Goal: Information Seeking & Learning: Find contact information

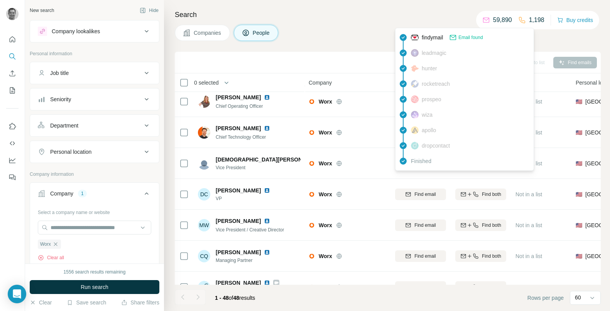
scroll to position [0, 0]
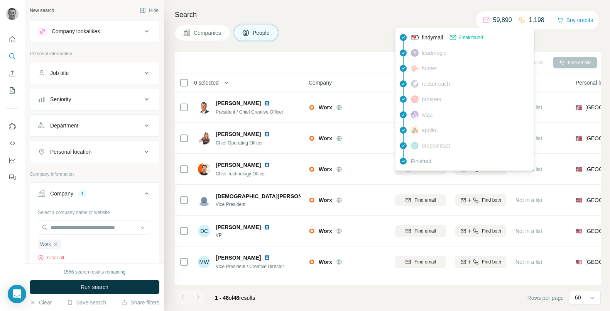
click at [322, 30] on div "Companies People" at bounding box center [388, 33] width 426 height 16
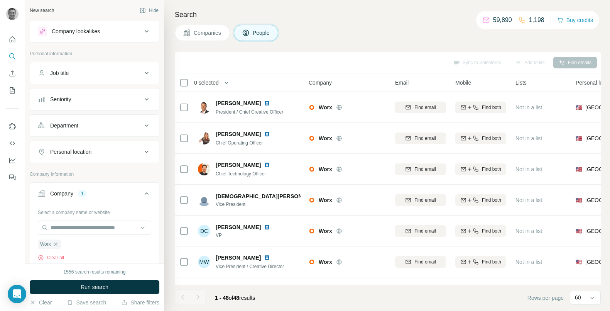
click at [85, 32] on div "Company lookalikes" at bounding box center [76, 31] width 48 height 8
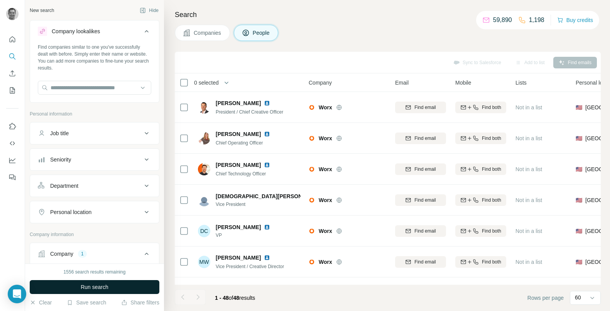
click at [112, 283] on button "Run search" at bounding box center [95, 287] width 130 height 14
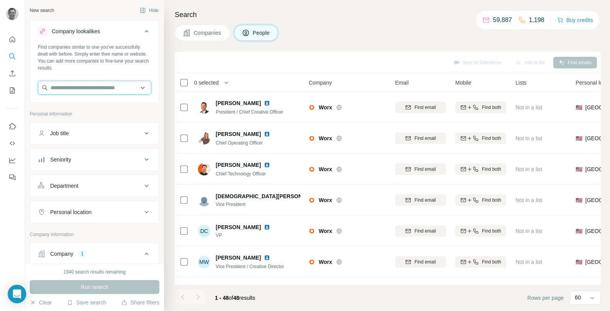
click at [118, 88] on input "text" at bounding box center [94, 88] width 113 height 14
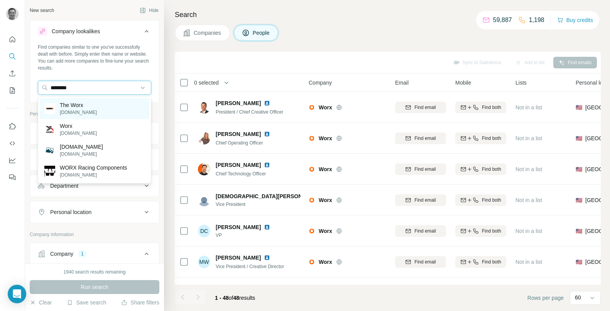
type input "********"
click at [74, 105] on p "The Worx" at bounding box center [78, 105] width 37 height 8
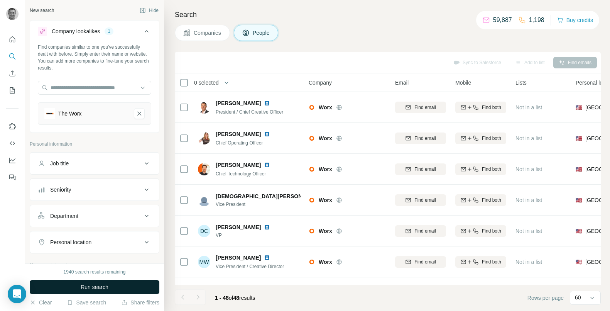
click at [100, 286] on span "Run search" at bounding box center [95, 287] width 28 height 8
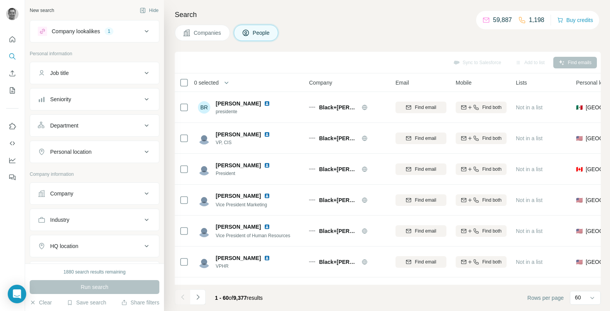
click at [99, 31] on div "Company lookalikes" at bounding box center [76, 31] width 48 height 8
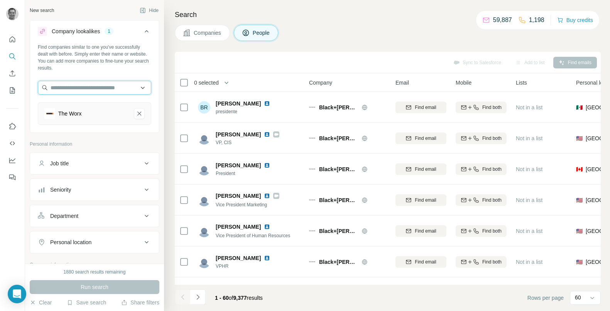
click at [76, 86] on input "text" at bounding box center [94, 88] width 113 height 14
paste input "**********"
type input "**********"
click at [78, 110] on div "Loading..." at bounding box center [95, 105] width 110 height 15
click at [76, 122] on div "The Worx" at bounding box center [94, 113] width 113 height 22
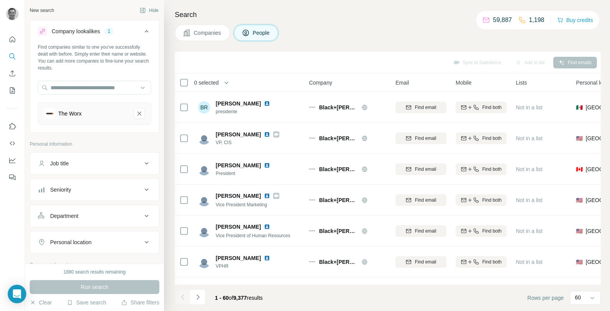
click at [103, 109] on div "The Worx" at bounding box center [85, 113] width 83 height 11
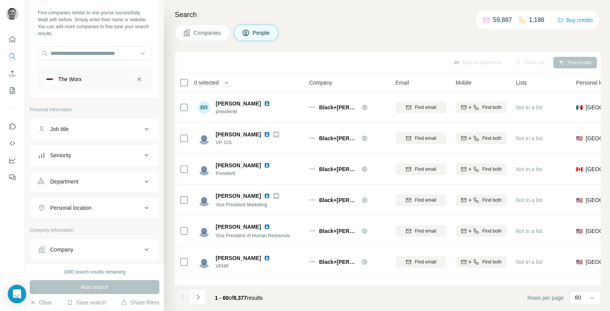
click at [90, 82] on div "The Worx" at bounding box center [85, 79] width 83 height 11
click at [85, 284] on div "Run search" at bounding box center [95, 287] width 130 height 14
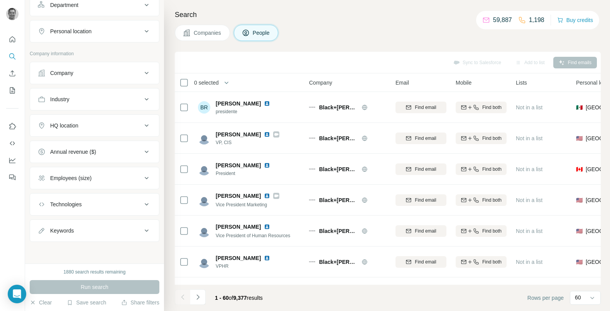
scroll to position [0, 0]
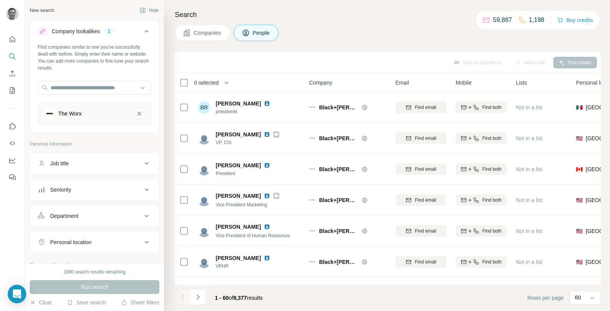
click at [80, 115] on div "The Worx" at bounding box center [69, 114] width 23 height 8
click at [204, 34] on span "Companies" at bounding box center [208, 33] width 28 height 8
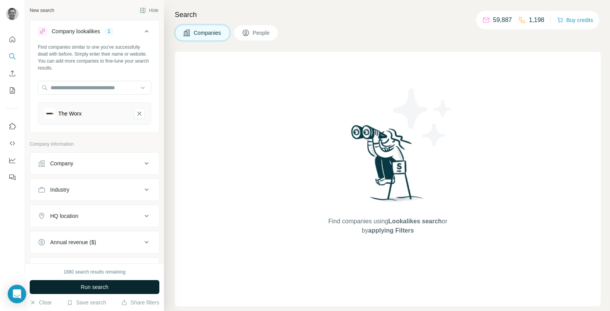
click at [91, 291] on button "Run search" at bounding box center [95, 287] width 130 height 14
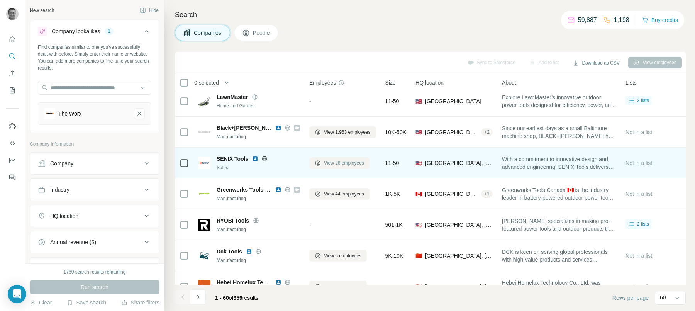
scroll to position [4, 0]
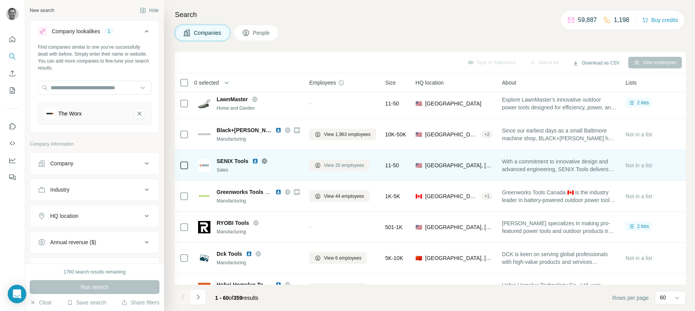
click at [356, 166] on span "View 26 employees" at bounding box center [344, 165] width 40 height 7
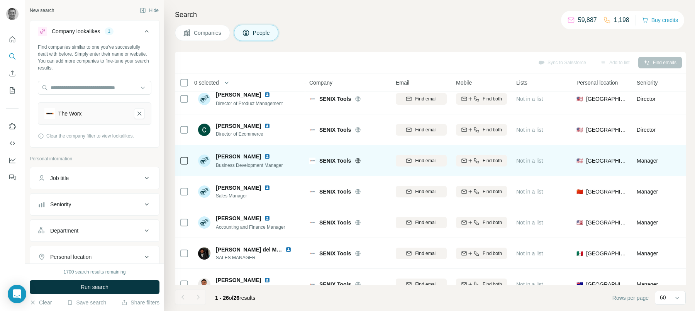
scroll to position [38, 0]
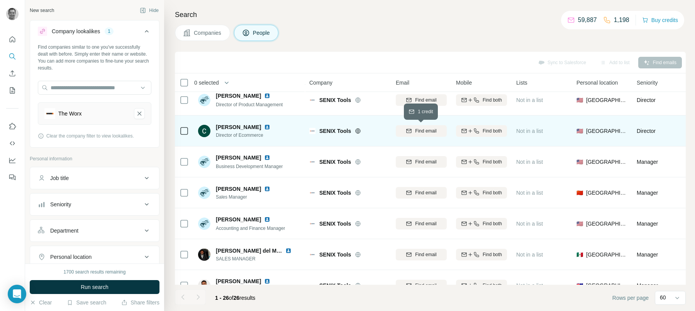
click at [423, 131] on span "Find email" at bounding box center [425, 130] width 21 height 7
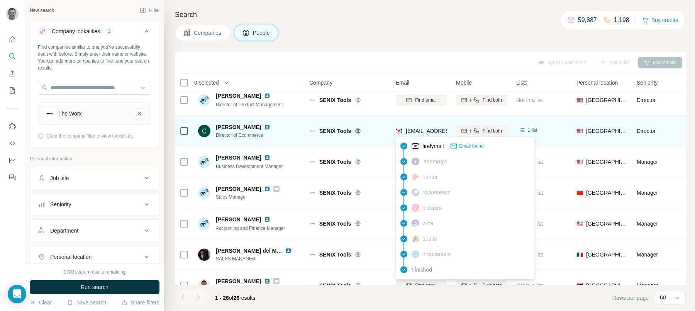
click at [423, 129] on span "cameron.reinhardt@yatusa.com" at bounding box center [474, 131] width 136 height 6
copy tr "cameron.reinhardt@yatusa.com"
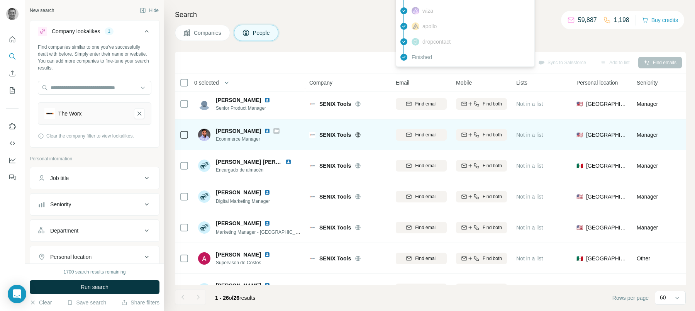
scroll to position [252, 0]
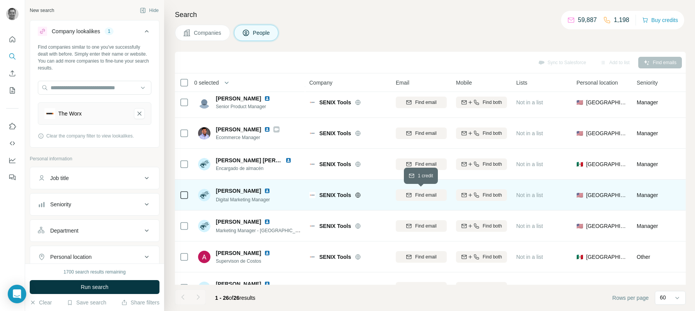
click at [408, 196] on icon "button" at bounding box center [409, 195] width 6 height 6
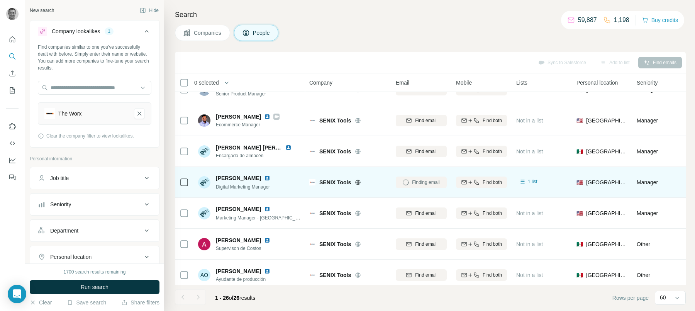
scroll to position [264, 0]
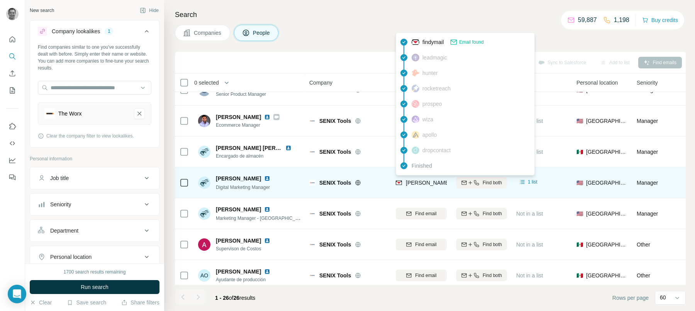
click at [423, 182] on span "sophia.aguilar@yatusa.com" at bounding box center [496, 182] width 181 height 6
copy tr "sophia.aguilar@yatusa.com"
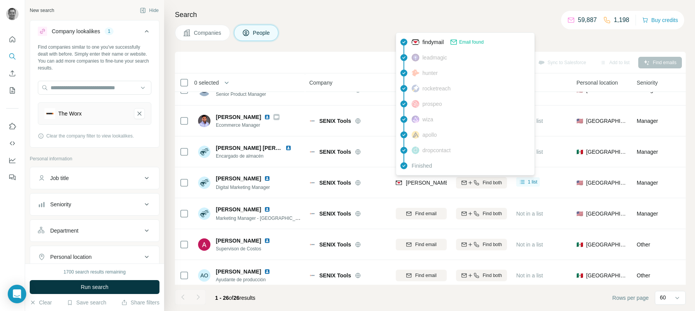
click at [195, 43] on div "Search Companies People Sync to Salesforce Add to list Find emails 0 selected P…" at bounding box center [429, 155] width 531 height 311
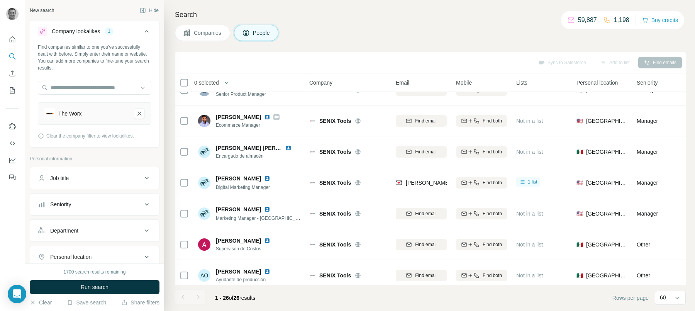
click at [196, 39] on button "Companies" at bounding box center [202, 33] width 55 height 16
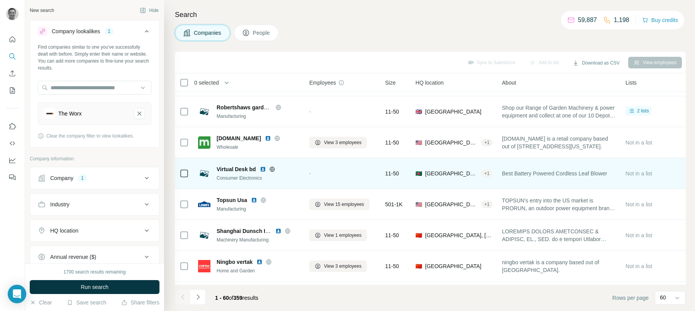
scroll to position [894, 0]
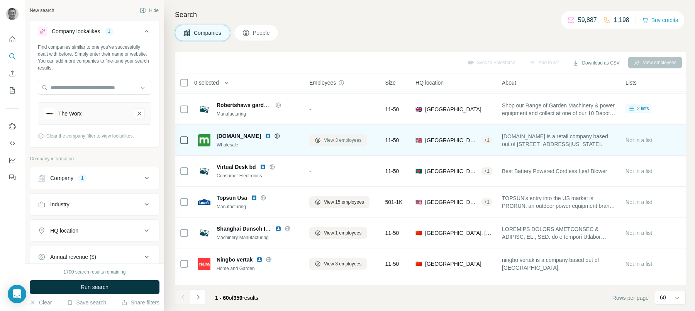
click at [347, 143] on span "View 3 employees" at bounding box center [342, 140] width 37 height 7
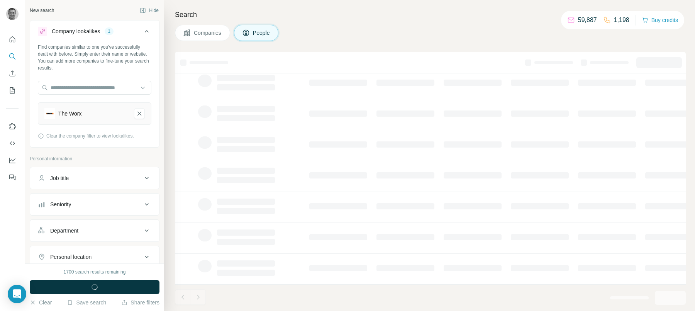
scroll to position [116, 0]
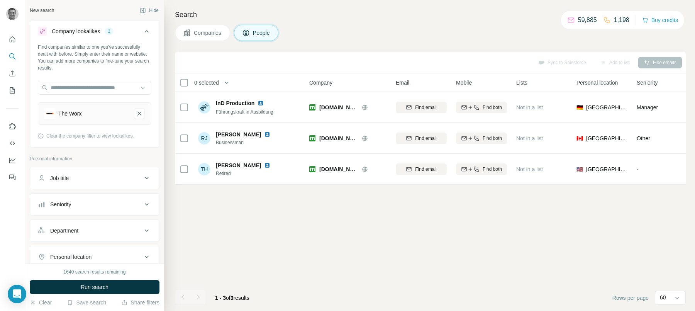
click at [197, 29] on span "Companies" at bounding box center [208, 33] width 28 height 8
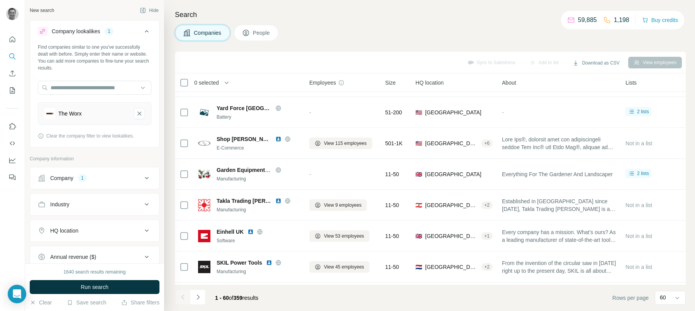
scroll to position [213, 0]
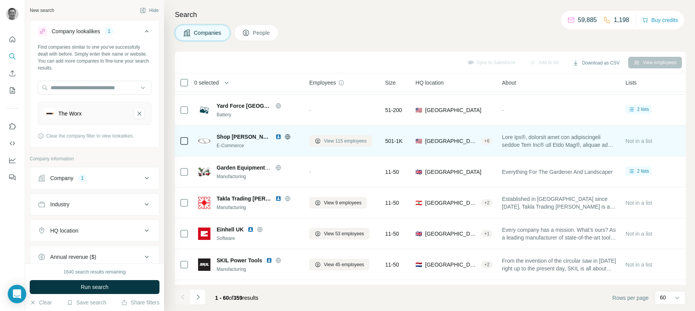
click at [337, 139] on span "View 115 employees" at bounding box center [345, 140] width 43 height 7
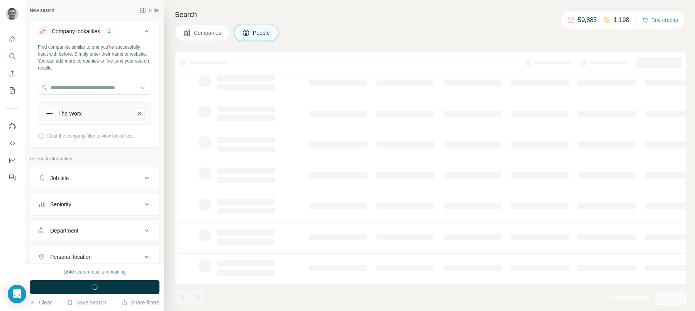
scroll to position [116, 0]
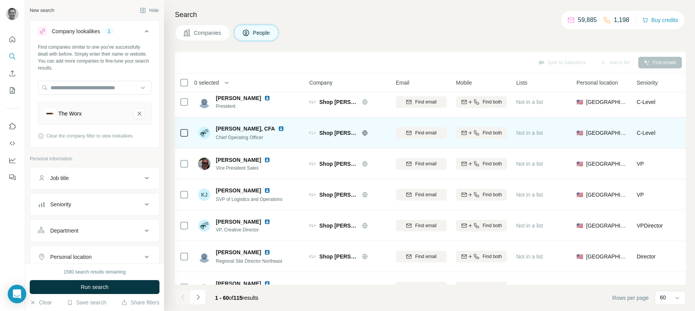
scroll to position [8, 0]
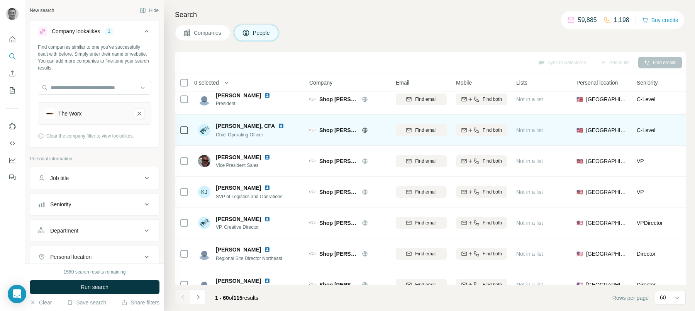
click at [278, 126] on img at bounding box center [281, 126] width 6 height 6
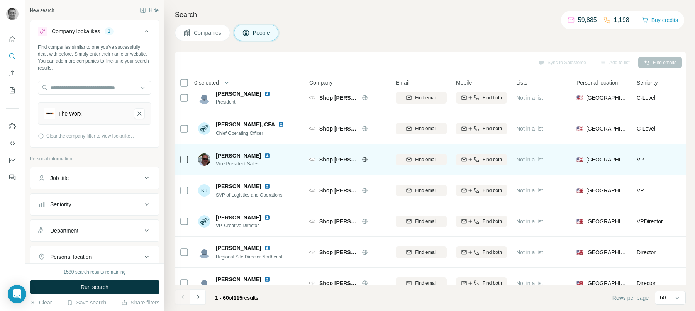
scroll to position [0, 0]
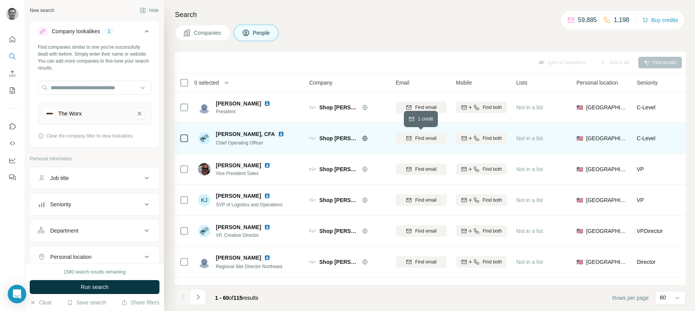
click at [419, 140] on span "Find email" at bounding box center [425, 138] width 21 height 7
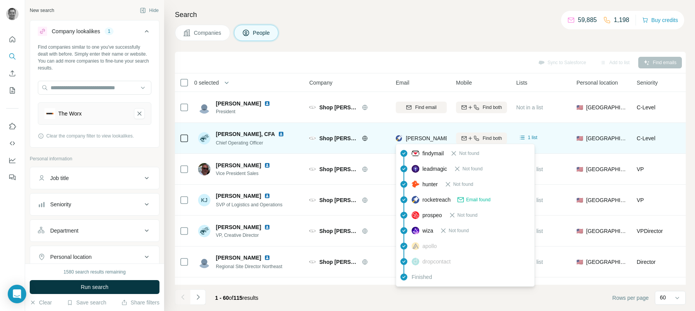
click at [423, 138] on span "priley@snowjoe.com" at bounding box center [474, 138] width 136 height 6
copy tr "priley@snowjoe.com"
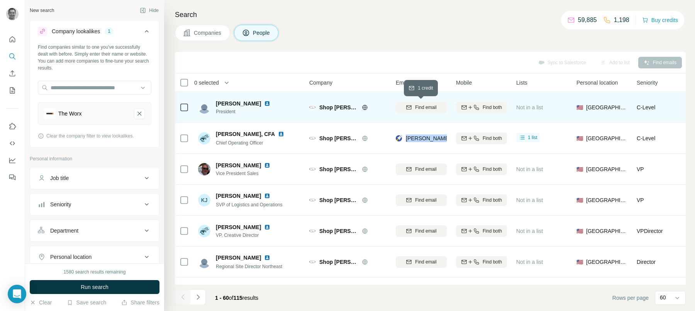
click at [415, 109] on span "Find email" at bounding box center [425, 107] width 21 height 7
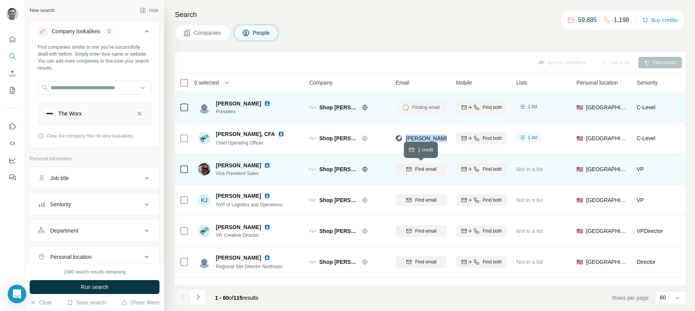
click at [425, 170] on span "Find email" at bounding box center [425, 169] width 21 height 7
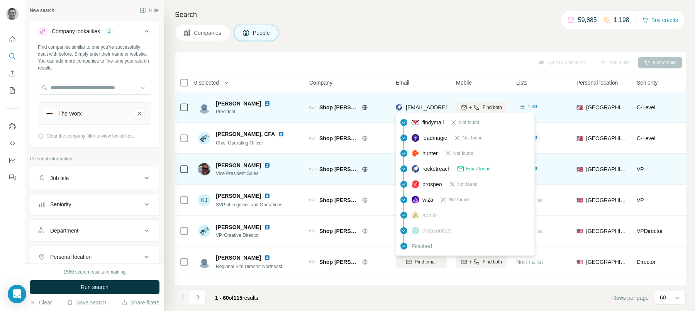
click at [426, 107] on span "ecohen@snowjoe.com" at bounding box center [451, 107] width 91 height 6
copy tr "ecohen@snowjoe.com"
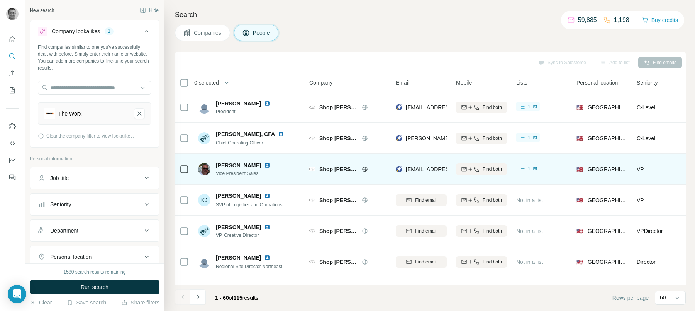
click at [374, 175] on div "Shop Joe" at bounding box center [347, 168] width 77 height 21
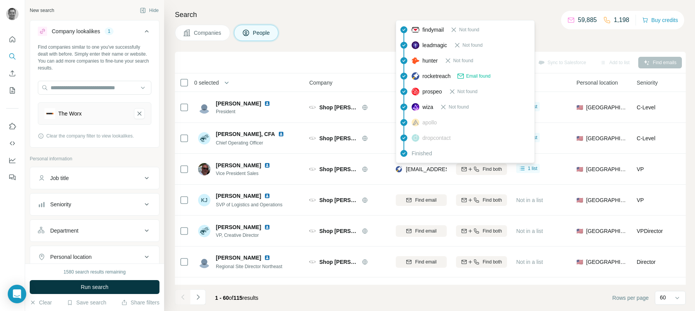
click at [418, 170] on span "abellantone@snowjoe.com" at bounding box center [451, 169] width 91 height 6
copy tr "abellantone@snowjoe.com"
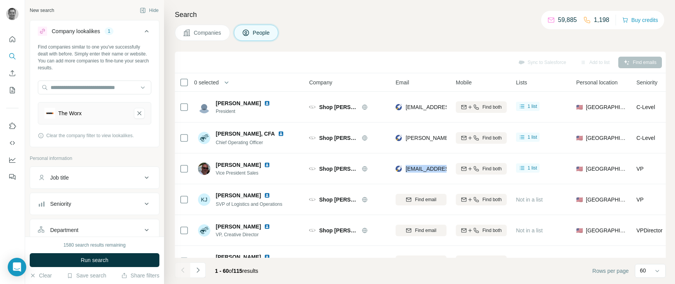
click at [195, 30] on span "Companies" at bounding box center [208, 33] width 28 height 8
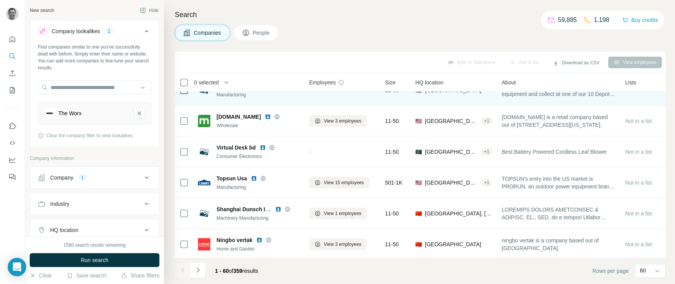
scroll to position [913, 0]
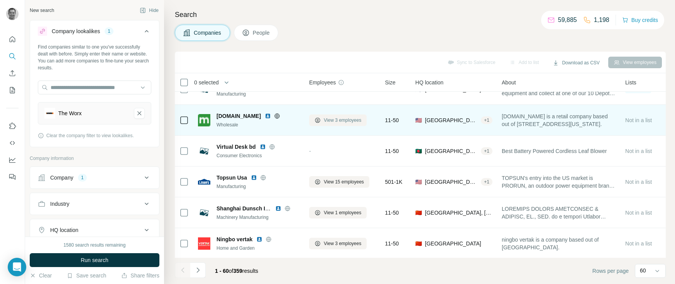
click at [336, 118] on span "View 3 employees" at bounding box center [342, 120] width 37 height 7
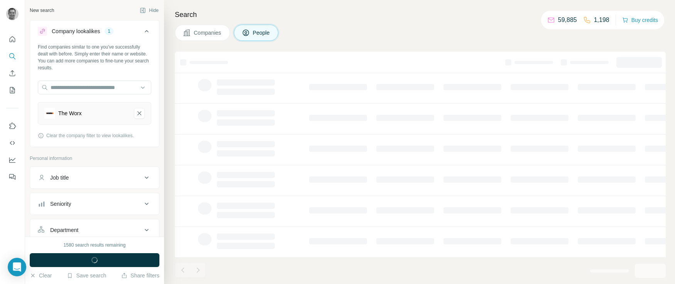
scroll to position [142, 0]
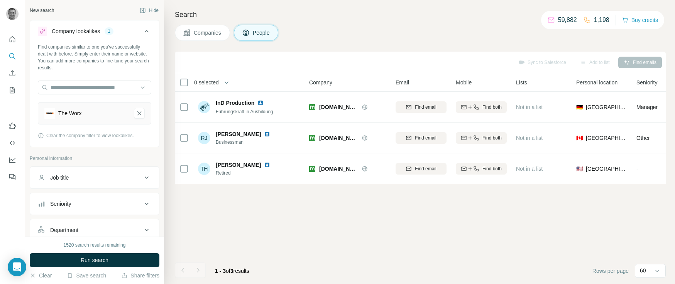
click at [197, 39] on button "Companies" at bounding box center [202, 33] width 55 height 16
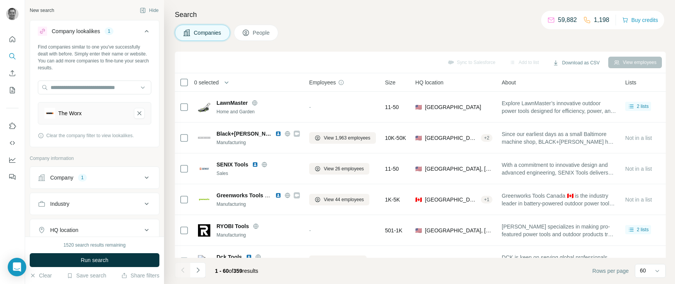
click at [198, 30] on span "Companies" at bounding box center [208, 33] width 28 height 8
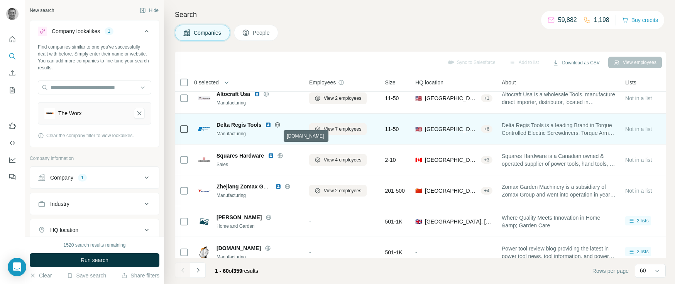
scroll to position [1523, 0]
click at [328, 127] on span "View 7 employees" at bounding box center [342, 128] width 37 height 7
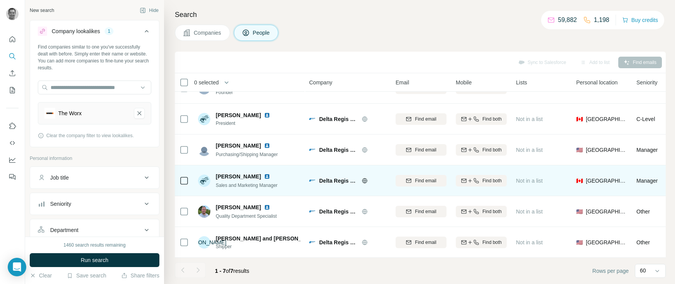
scroll to position [50, 0]
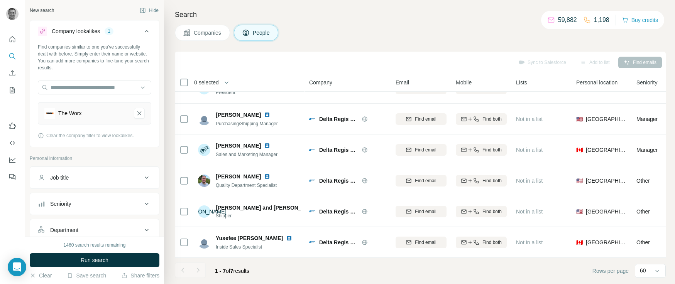
click at [208, 35] on span "Companies" at bounding box center [208, 33] width 28 height 8
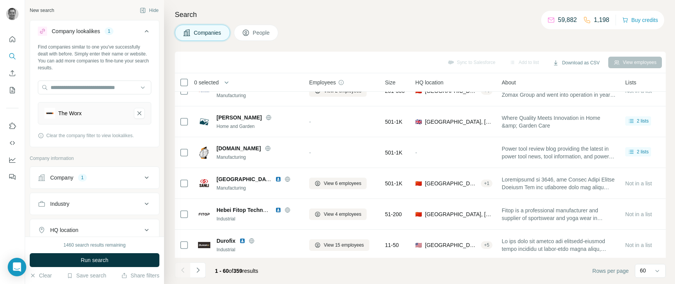
scroll to position [1686, 0]
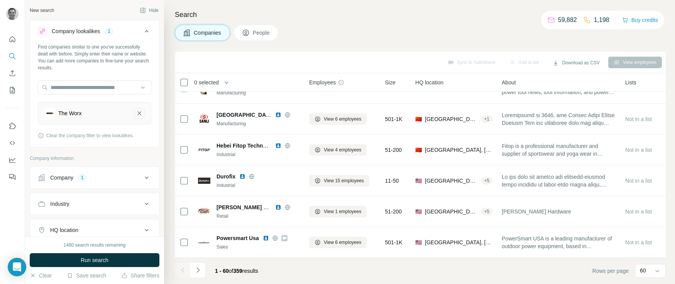
click at [140, 117] on icon "The Worx-remove-button" at bounding box center [139, 114] width 7 height 8
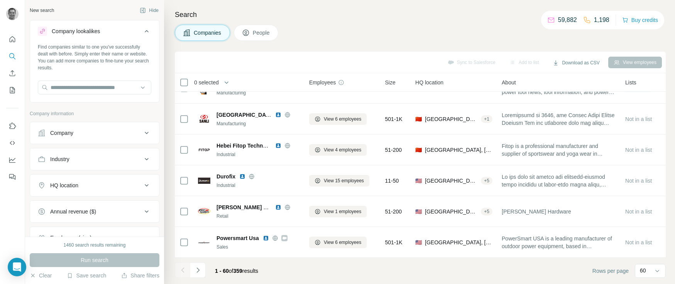
click at [83, 134] on div "Company" at bounding box center [90, 133] width 104 height 8
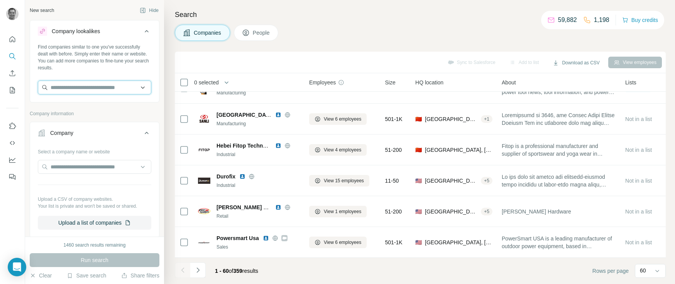
click at [84, 90] on input "text" at bounding box center [94, 88] width 113 height 14
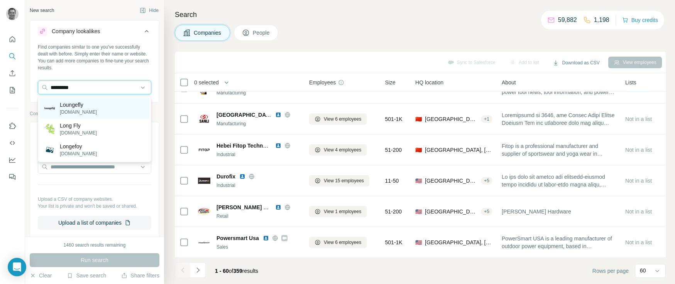
type input "*********"
click at [76, 109] on p "loungefly.com" at bounding box center [78, 112] width 37 height 7
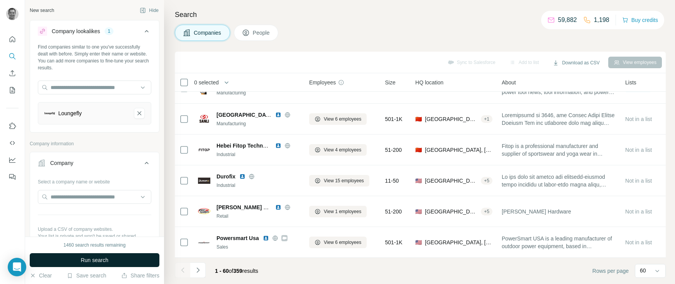
click at [91, 259] on span "Run search" at bounding box center [95, 261] width 28 height 8
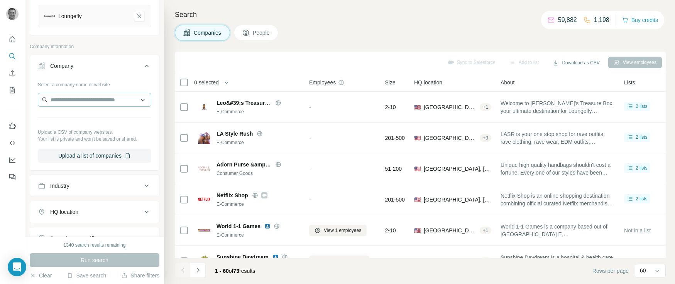
scroll to position [80, 0]
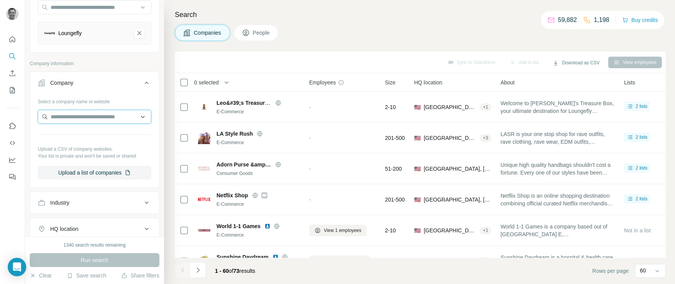
click at [91, 119] on input "text" at bounding box center [94, 117] width 113 height 14
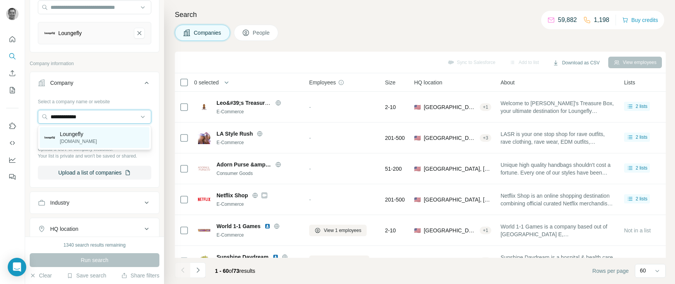
type input "**********"
click at [87, 139] on p "loungefly.com" at bounding box center [78, 141] width 37 height 7
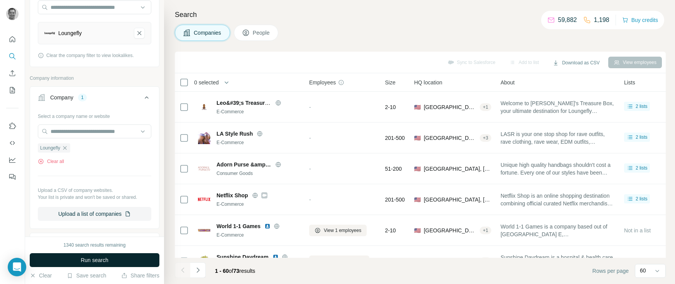
click at [90, 262] on span "Run search" at bounding box center [95, 261] width 28 height 8
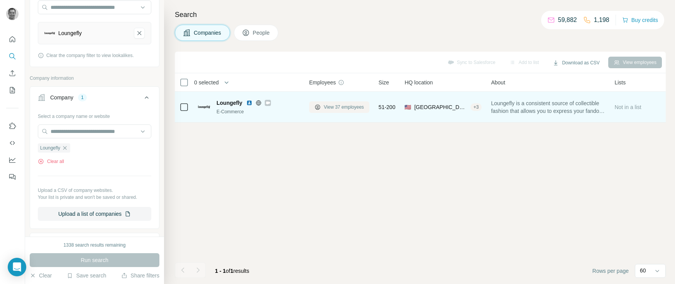
click at [348, 108] on span "View 37 employees" at bounding box center [344, 107] width 40 height 7
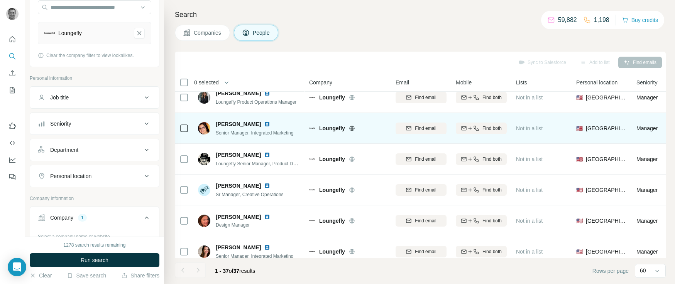
scroll to position [103, 0]
click at [428, 133] on button "Find email" at bounding box center [421, 128] width 51 height 12
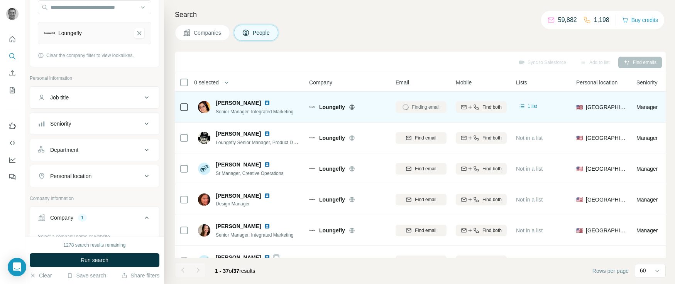
scroll to position [132, 0]
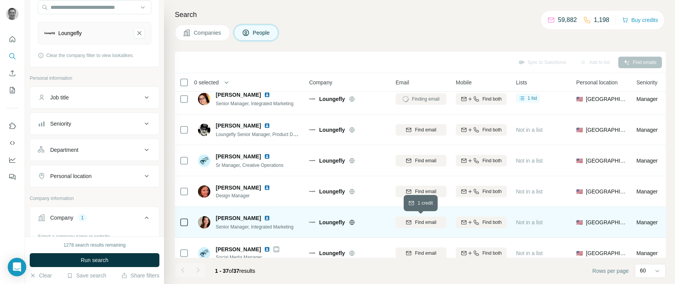
click at [420, 223] on span "Find email" at bounding box center [425, 222] width 21 height 7
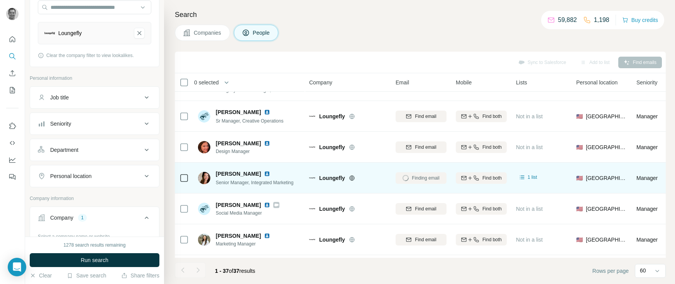
scroll to position [204, 0]
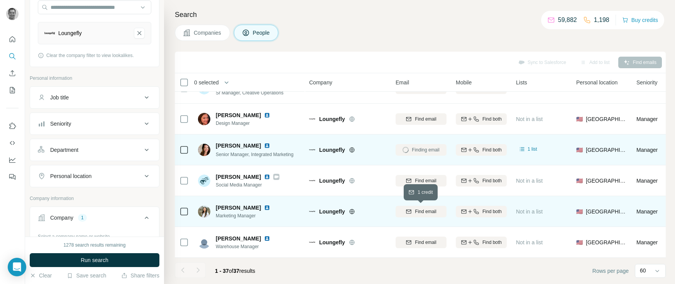
click at [420, 210] on span "Find email" at bounding box center [425, 211] width 21 height 7
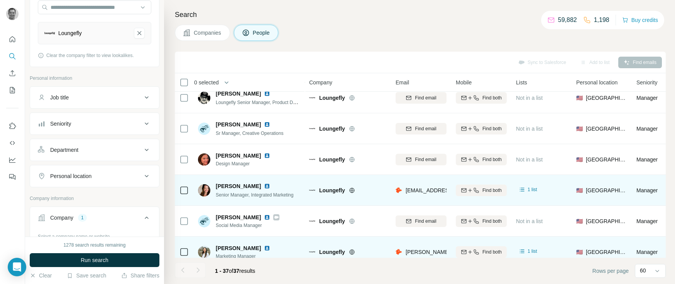
scroll to position [164, 0]
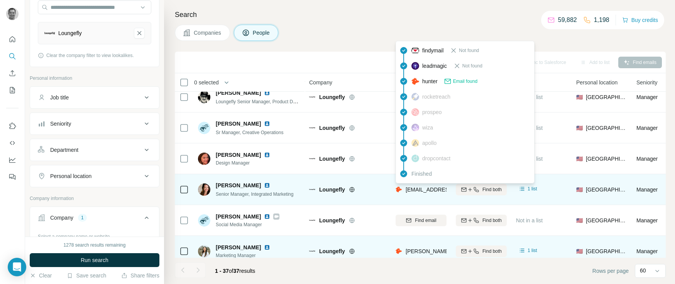
click at [426, 191] on span "karissa.marston@funko.com" at bounding box center [474, 190] width 136 height 6
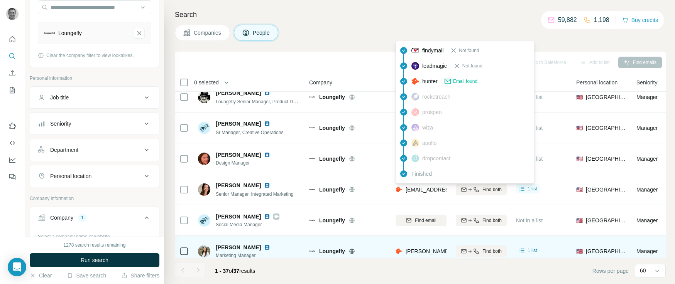
click at [359, 35] on div "Companies People" at bounding box center [420, 33] width 491 height 16
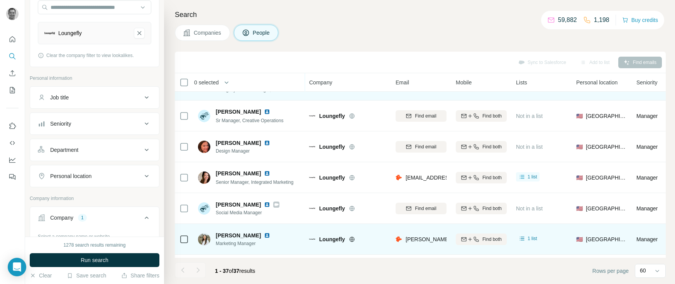
scroll to position [177, 0]
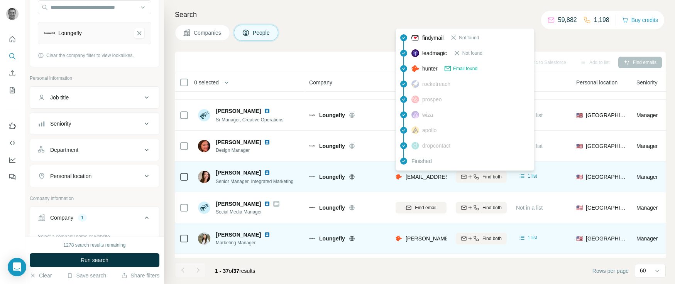
click at [417, 179] on span "karissa.marston@funko.com" at bounding box center [474, 177] width 136 height 6
copy tr "karissa.marston@funko.com"
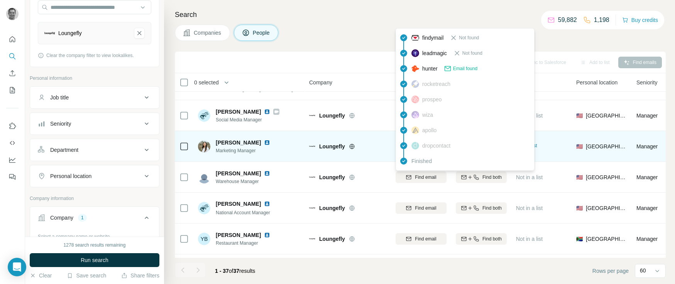
scroll to position [270, 0]
click at [378, 24] on div "Search Companies People Sync to Salesforce Add to list Find emails 0 selected P…" at bounding box center [419, 142] width 511 height 284
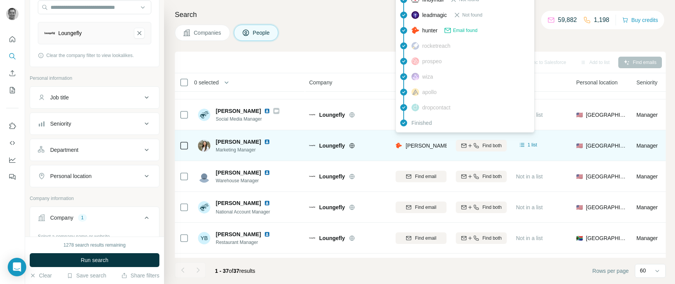
click at [425, 145] on span "naomi.lee@funko.com" at bounding box center [496, 146] width 181 height 6
copy tr "naomi.lee@funko.com"
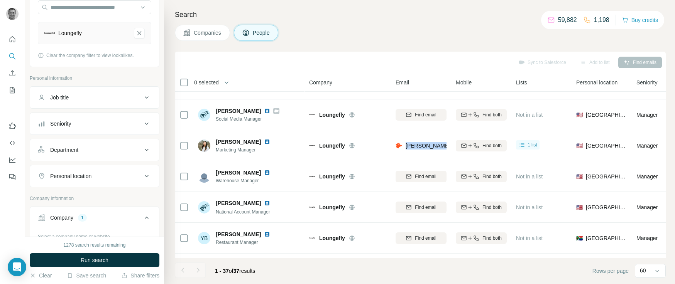
click at [214, 39] on button "Companies" at bounding box center [202, 33] width 55 height 16
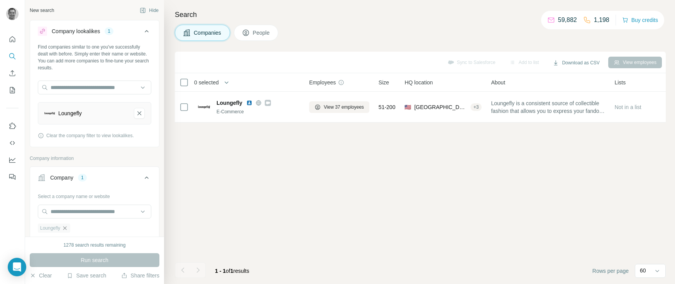
click at [67, 230] on icon "button" at bounding box center [65, 228] width 6 height 6
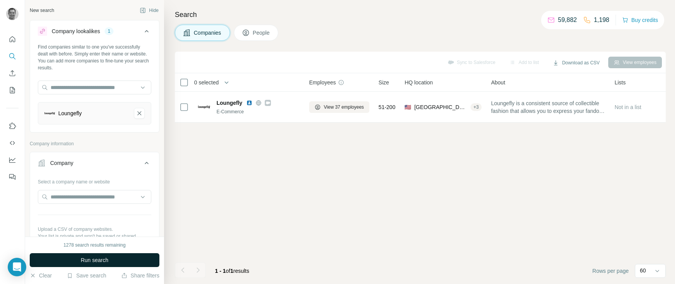
click at [91, 264] on span "Run search" at bounding box center [95, 261] width 28 height 8
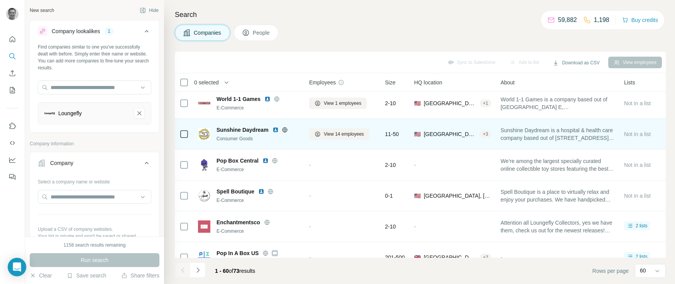
scroll to position [129, 0]
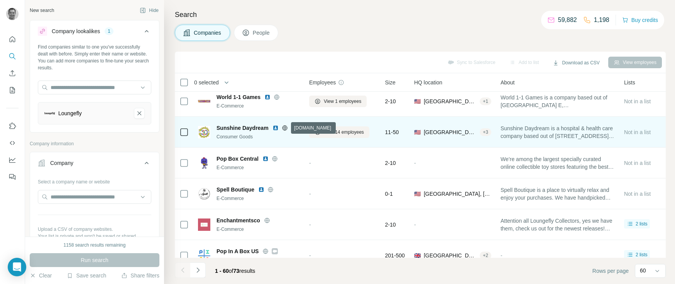
click at [286, 127] on icon at bounding box center [285, 128] width 6 height 6
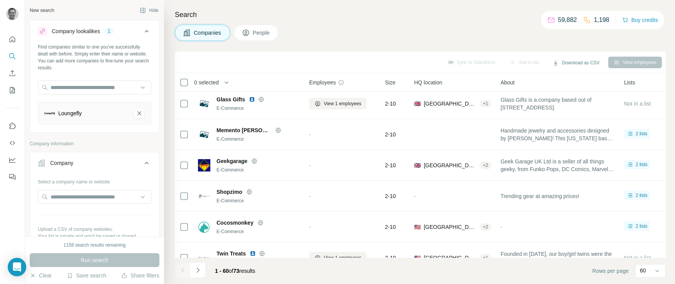
scroll to position [1686, 0]
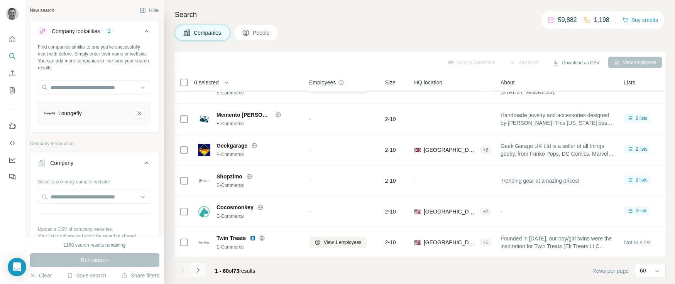
click at [198, 269] on icon "Navigate to next page" at bounding box center [197, 270] width 3 height 5
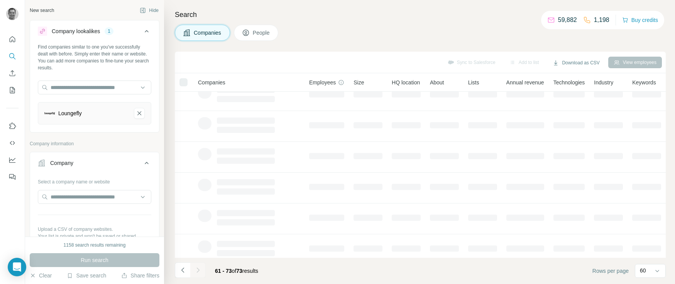
scroll to position [0, 0]
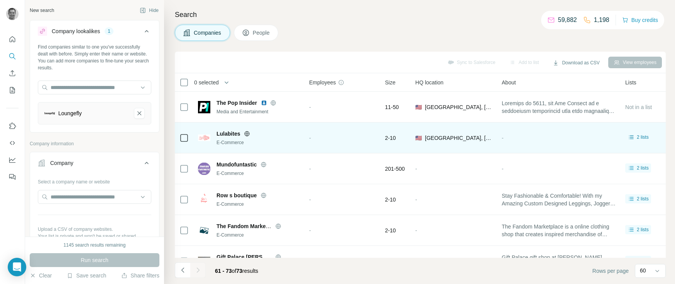
click at [248, 134] on icon at bounding box center [247, 133] width 2 height 5
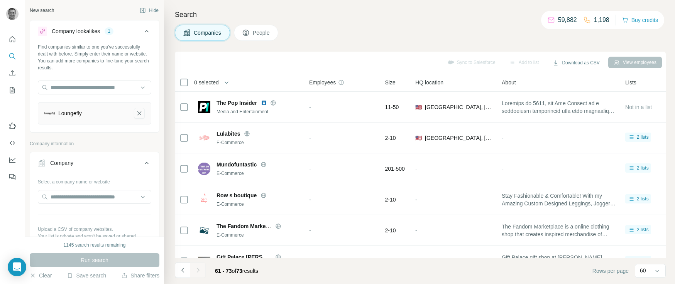
click at [140, 114] on icon "Loungefly-remove-button" at bounding box center [139, 114] width 7 height 8
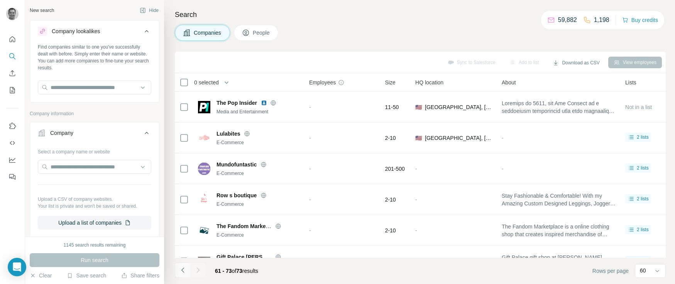
click at [184, 271] on icon "Navigate to previous page" at bounding box center [183, 271] width 8 height 8
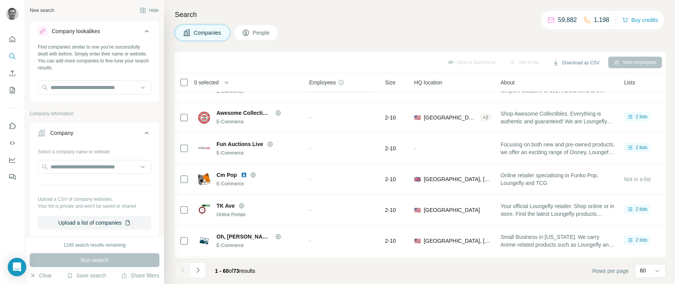
scroll to position [1212, 0]
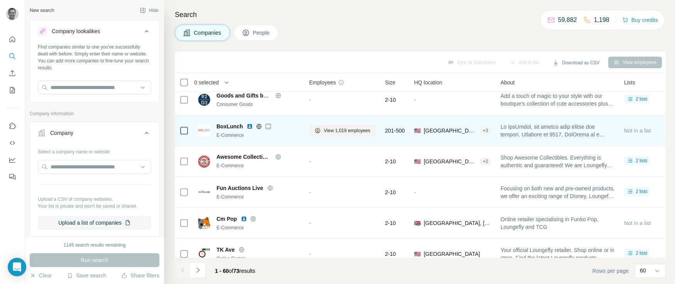
click at [259, 128] on icon at bounding box center [259, 127] width 6 height 6
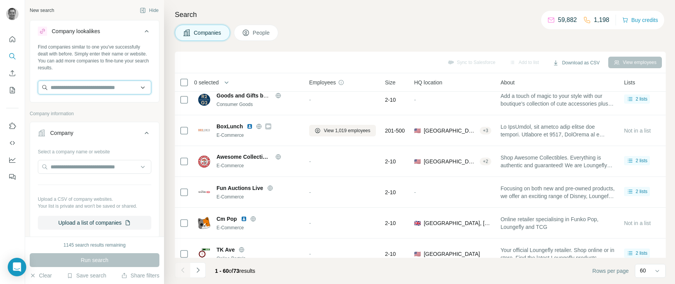
click at [102, 90] on input "text" at bounding box center [94, 88] width 113 height 14
paste input "**********"
type input "**********"
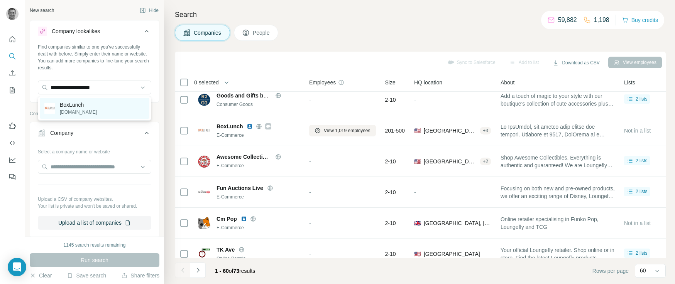
click at [90, 109] on p "[DOMAIN_NAME]" at bounding box center [78, 112] width 37 height 7
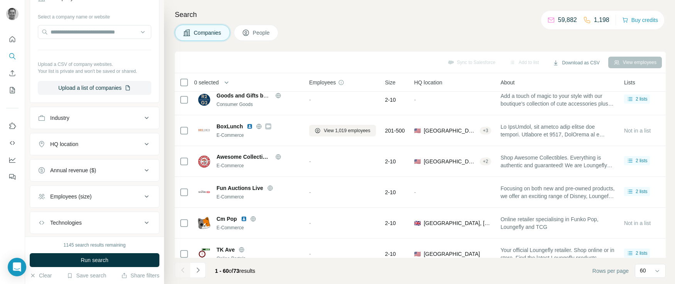
scroll to position [210, 0]
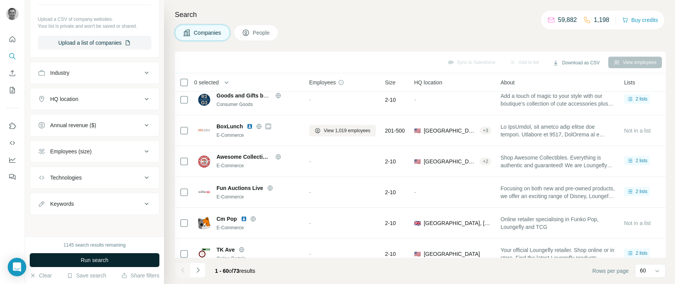
click at [105, 259] on span "Run search" at bounding box center [95, 261] width 28 height 8
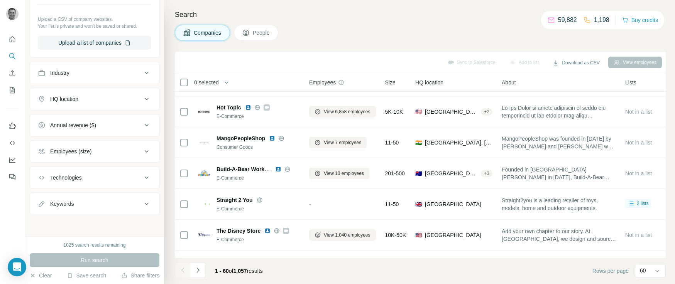
scroll to position [0, 0]
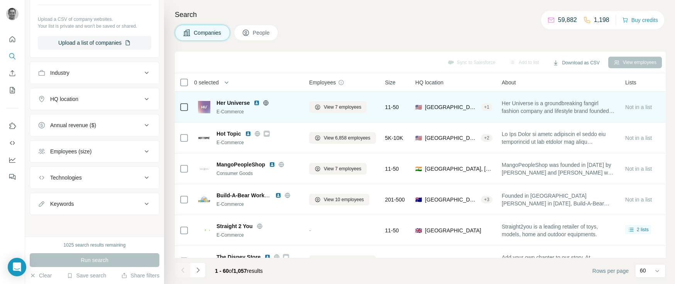
click at [267, 103] on icon at bounding box center [266, 103] width 5 height 0
click at [339, 111] on button "View 7 employees" at bounding box center [338, 108] width 58 height 12
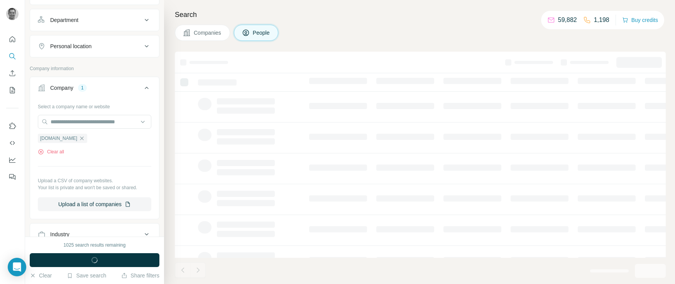
scroll to position [372, 0]
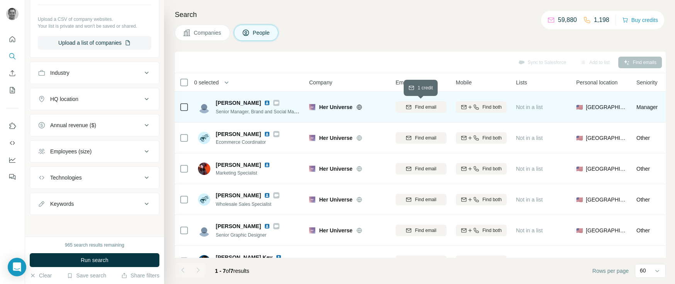
click at [411, 110] on div "Find email" at bounding box center [421, 107] width 51 height 7
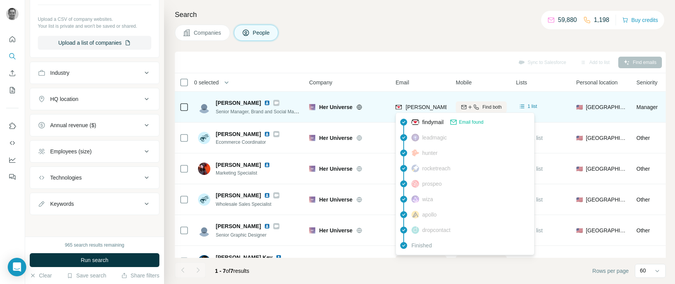
click at [426, 108] on span "[PERSON_NAME][EMAIL_ADDRESS][DOMAIN_NAME]" at bounding box center [474, 107] width 136 height 6
copy tr "[PERSON_NAME][EMAIL_ADDRESS][DOMAIN_NAME]"
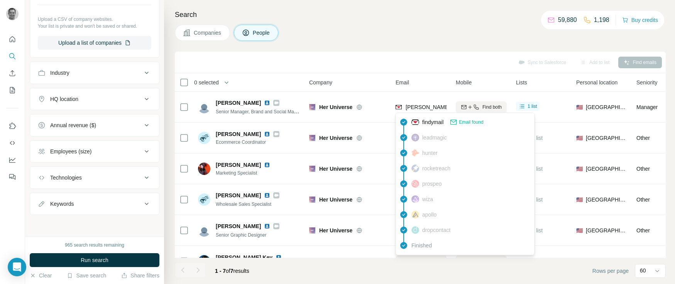
click at [366, 36] on div "Companies People" at bounding box center [420, 33] width 491 height 16
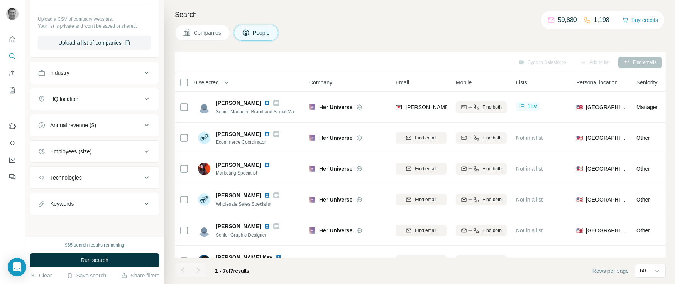
click at [203, 35] on span "Companies" at bounding box center [208, 33] width 28 height 8
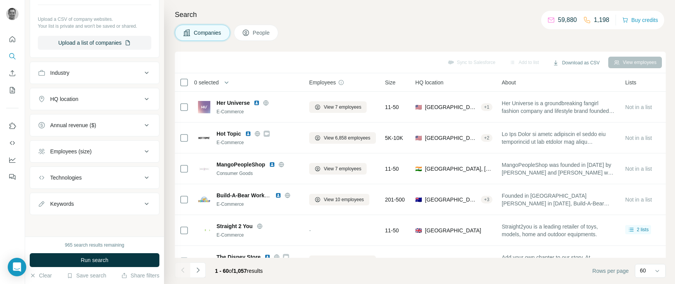
scroll to position [252, 0]
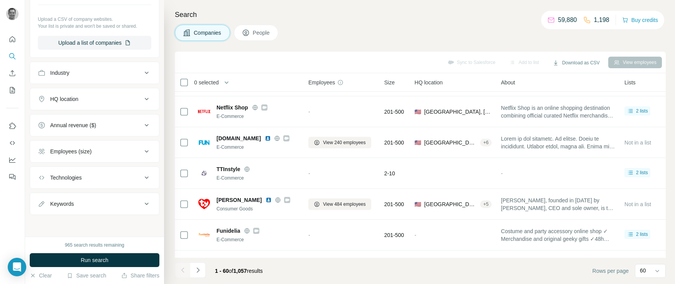
scroll to position [366, 1]
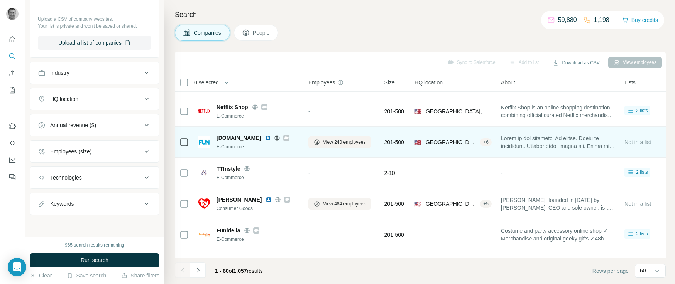
click at [276, 139] on icon at bounding box center [277, 137] width 2 height 5
click at [347, 144] on span "View 240 employees" at bounding box center [344, 142] width 43 height 7
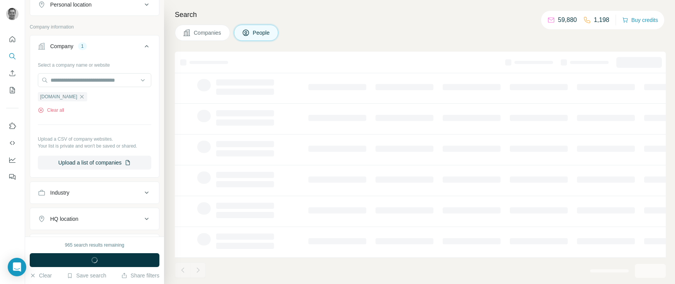
scroll to position [372, 0]
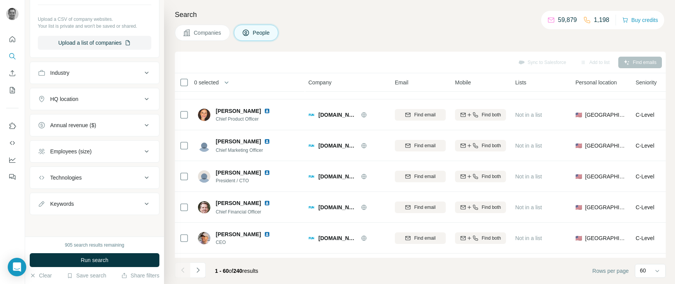
scroll to position [27, 1]
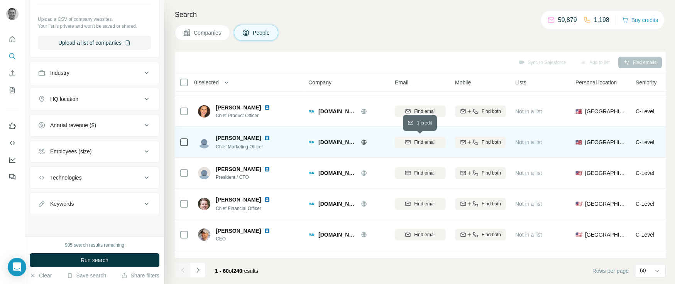
click at [408, 140] on icon "button" at bounding box center [408, 142] width 6 height 6
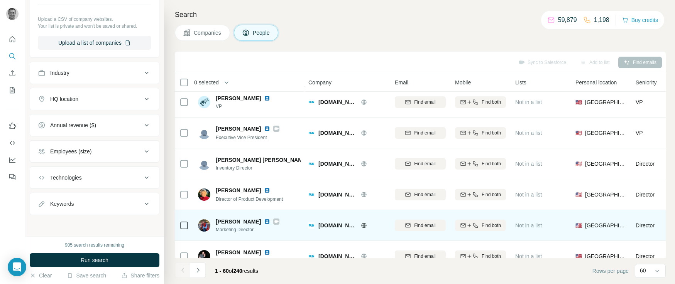
scroll to position [0, 1]
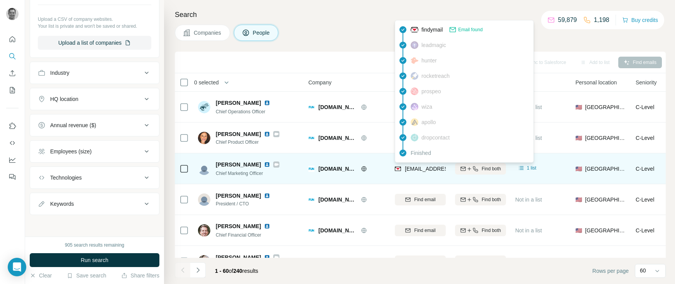
click at [414, 168] on span "[EMAIL_ADDRESS][DOMAIN_NAME]" at bounding box center [450, 169] width 91 height 6
copy tr "[EMAIL_ADDRESS][DOMAIN_NAME]"
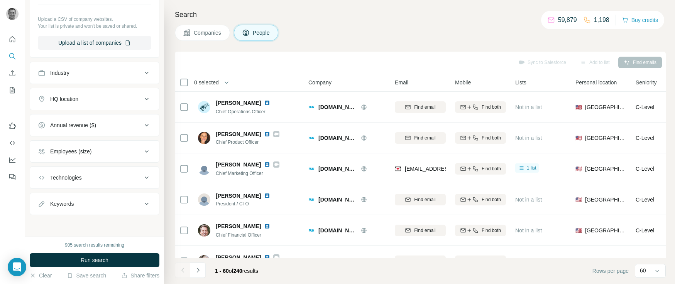
click at [342, 34] on div "Companies People" at bounding box center [420, 33] width 491 height 16
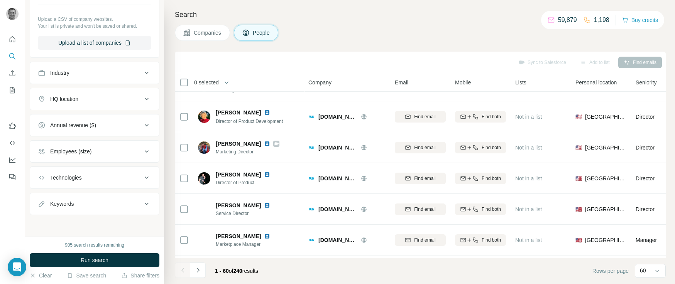
scroll to position [301, 0]
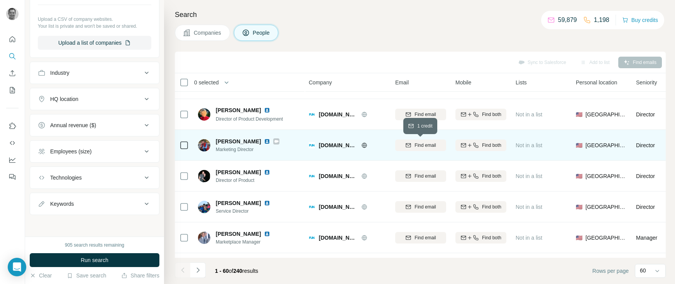
click at [408, 143] on icon "button" at bounding box center [408, 145] width 5 height 4
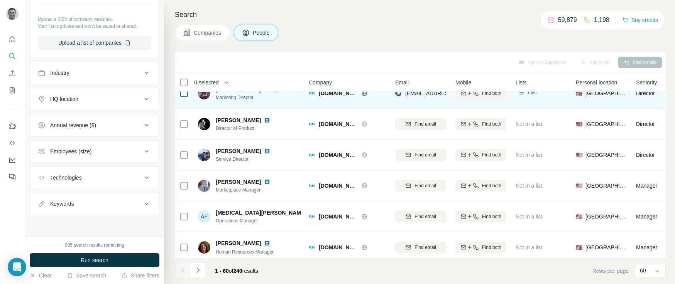
scroll to position [320, 0]
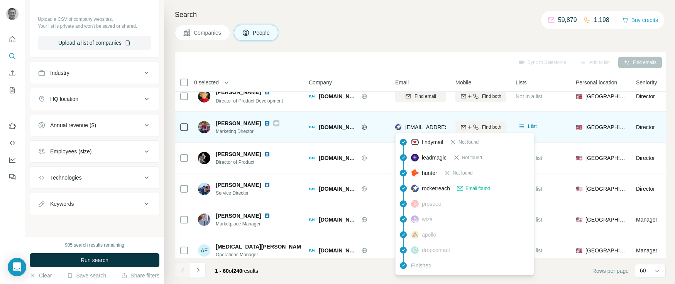
click at [430, 127] on span "[EMAIL_ADDRESS][PERSON_NAME][DOMAIN_NAME]" at bounding box center [473, 127] width 136 height 6
copy tr "[EMAIL_ADDRESS][PERSON_NAME][DOMAIN_NAME]"
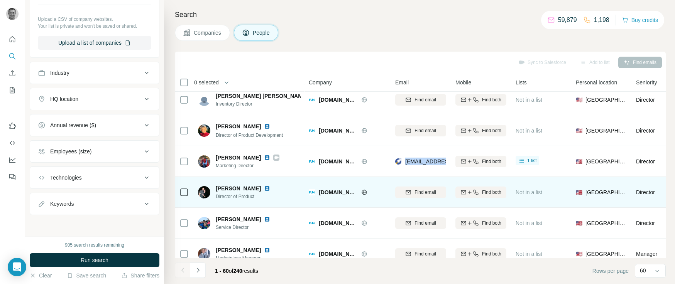
scroll to position [287, 0]
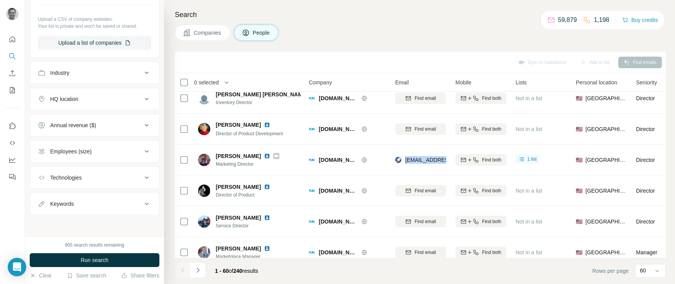
click at [210, 34] on span "Companies" at bounding box center [208, 33] width 28 height 8
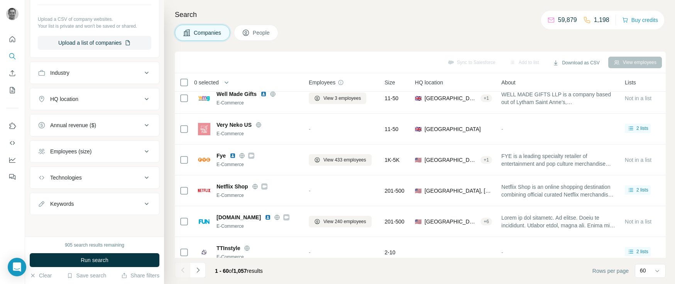
scroll to position [252, 0]
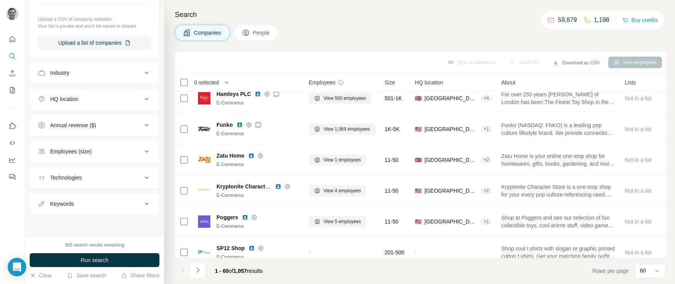
scroll to position [599, 0]
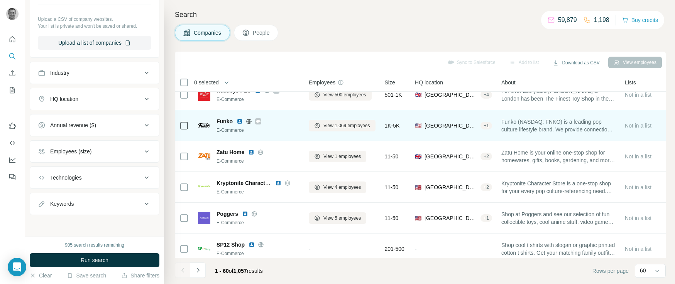
click at [249, 122] on icon at bounding box center [249, 121] width 2 height 5
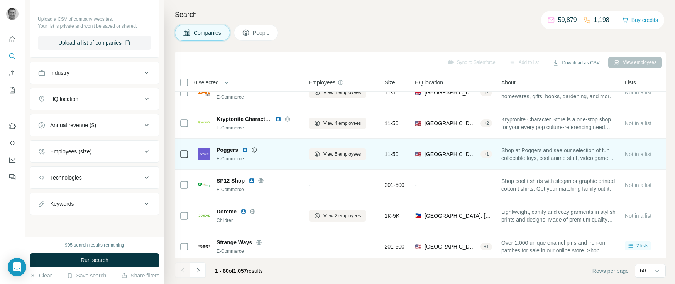
scroll to position [665, 0]
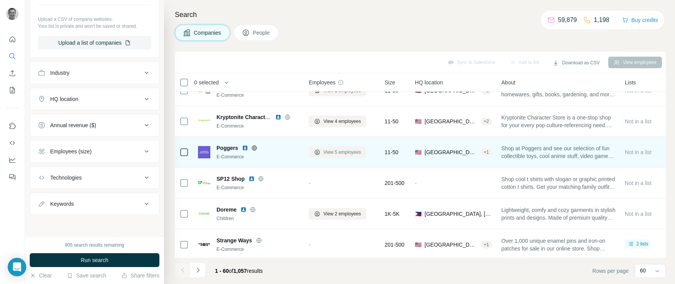
click at [328, 156] on span "View 5 employees" at bounding box center [341, 152] width 37 height 7
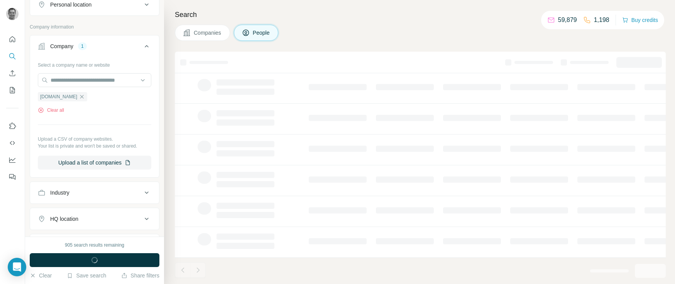
scroll to position [372, 0]
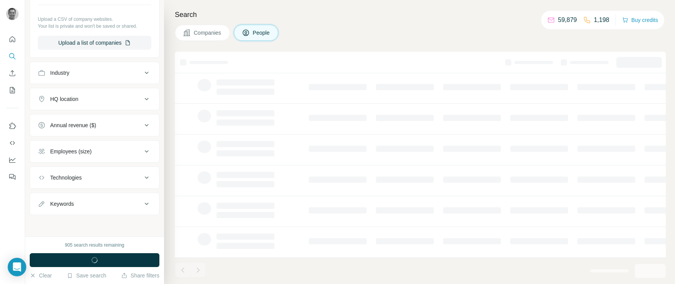
scroll to position [0, 0]
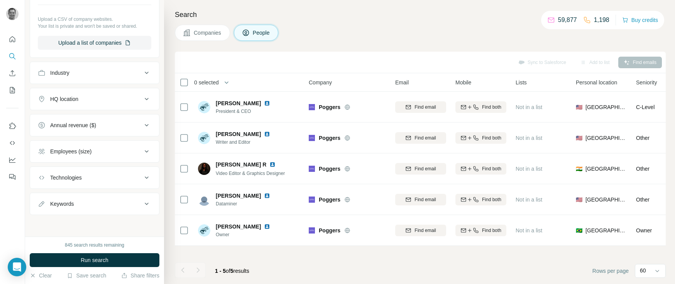
click at [202, 33] on span "Companies" at bounding box center [208, 33] width 28 height 8
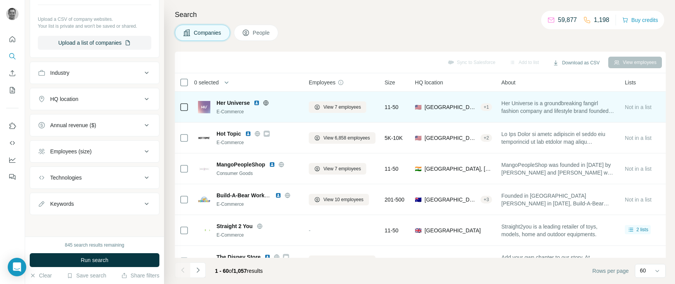
scroll to position [252, 0]
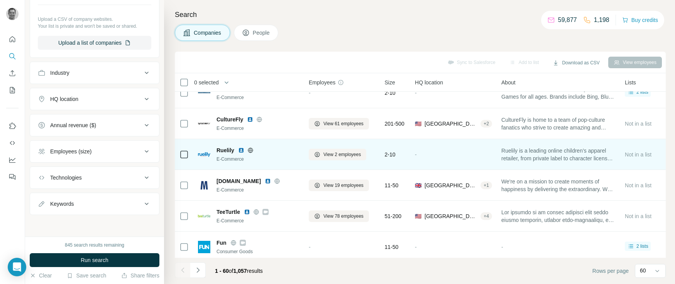
scroll to position [941, 0]
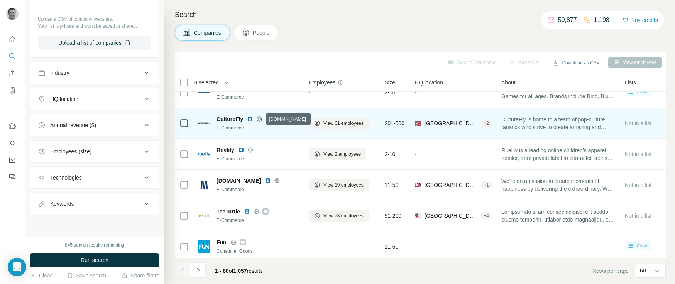
click at [259, 119] on icon at bounding box center [259, 119] width 6 height 6
click at [347, 124] on span "View 61 employees" at bounding box center [343, 123] width 40 height 7
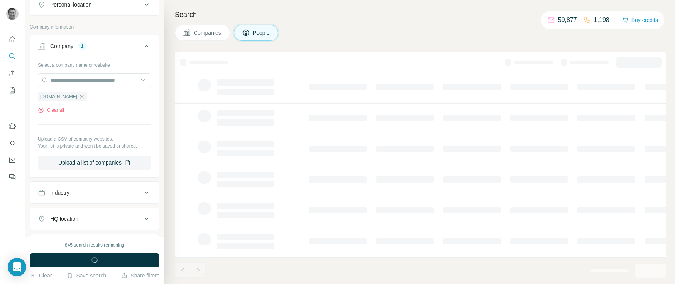
scroll to position [372, 0]
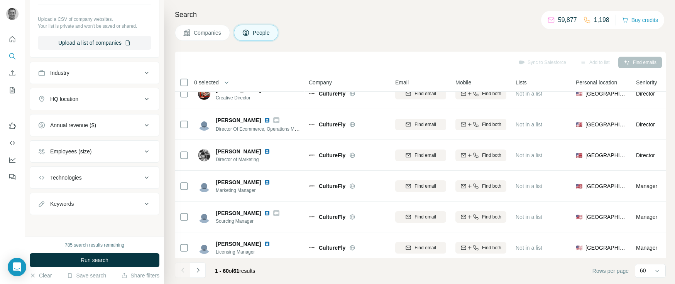
scroll to position [296, 0]
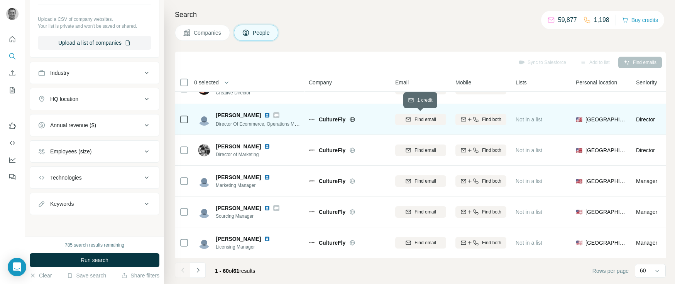
click at [427, 122] on span "Find email" at bounding box center [425, 119] width 21 height 7
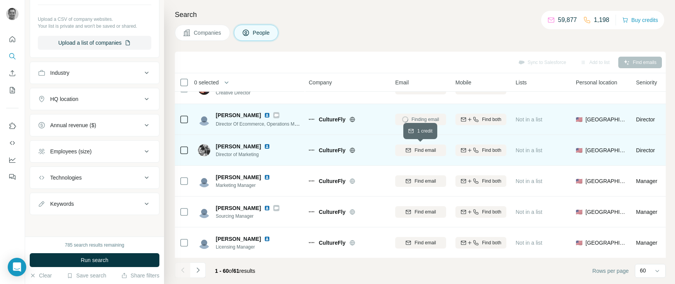
click at [417, 151] on span "Find email" at bounding box center [425, 150] width 21 height 7
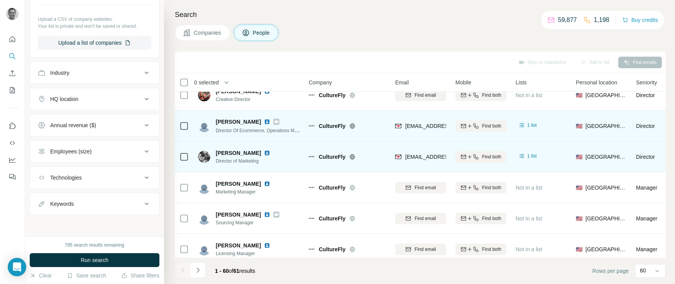
scroll to position [288, 0]
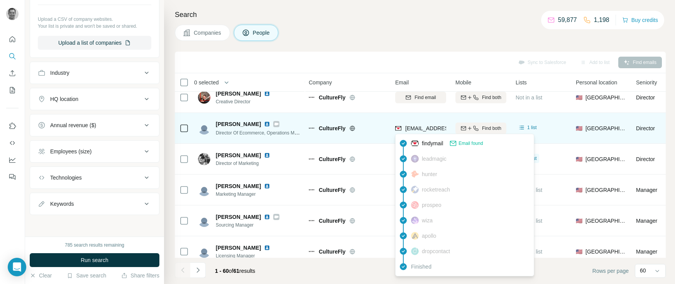
click at [422, 127] on span "[EMAIL_ADDRESS][DOMAIN_NAME]" at bounding box center [450, 128] width 91 height 6
copy tr "[EMAIL_ADDRESS][DOMAIN_NAME]"
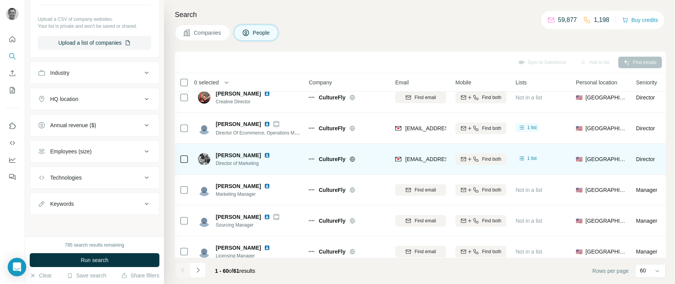
click at [377, 161] on div "CultureFly" at bounding box center [352, 160] width 67 height 8
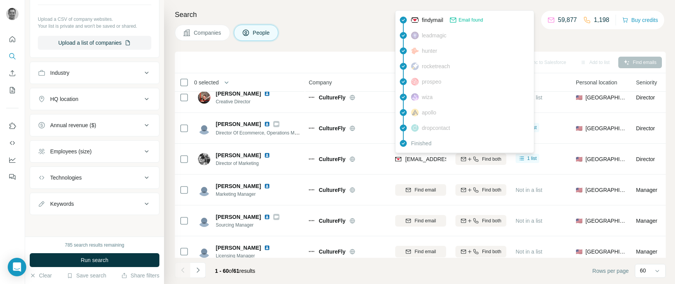
click at [426, 160] on span "[EMAIL_ADDRESS][DOMAIN_NAME]" at bounding box center [450, 159] width 91 height 6
copy tr "[EMAIL_ADDRESS][DOMAIN_NAME]"
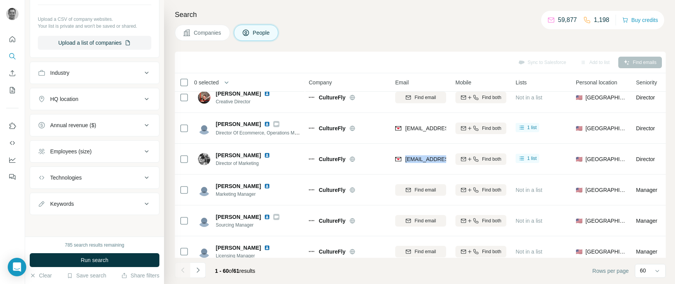
click at [196, 39] on button "Companies" at bounding box center [202, 33] width 55 height 16
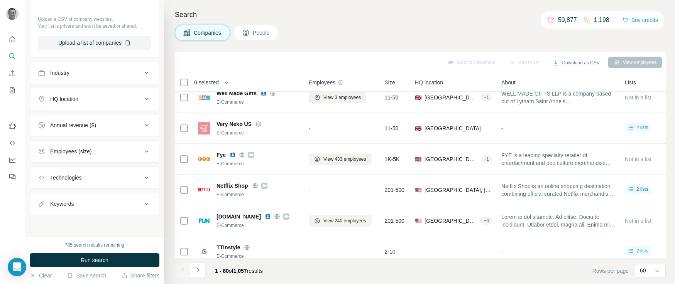
scroll to position [252, 0]
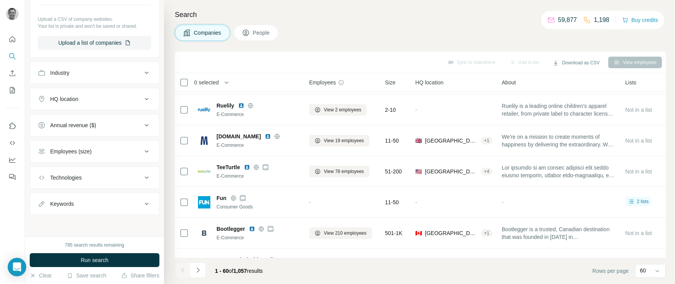
scroll to position [986, 0]
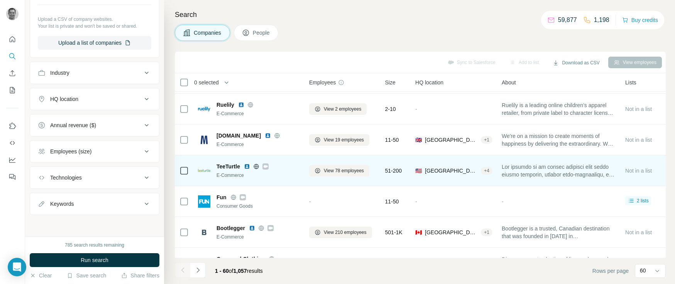
click at [256, 164] on icon at bounding box center [256, 166] width 5 height 5
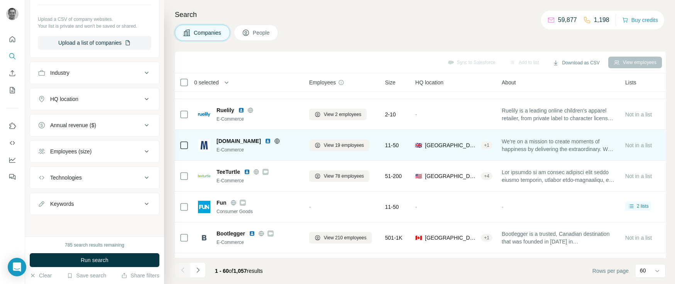
scroll to position [983, 0]
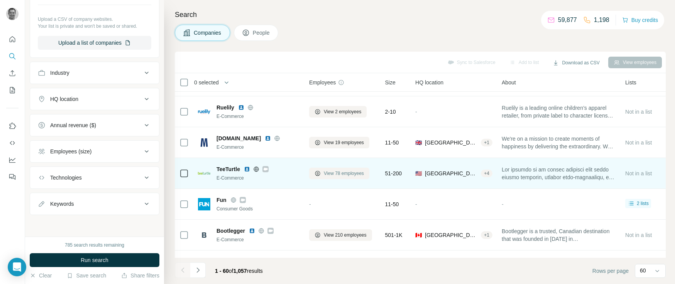
click at [364, 175] on span "View 78 employees" at bounding box center [344, 173] width 40 height 7
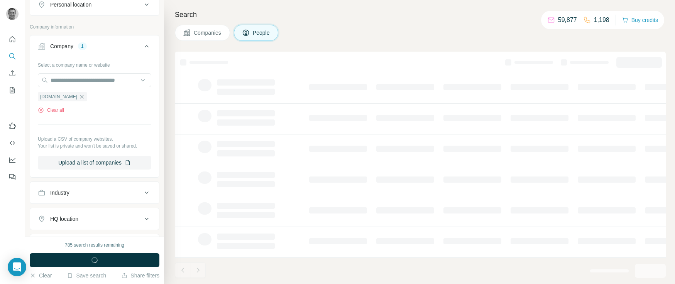
scroll to position [372, 0]
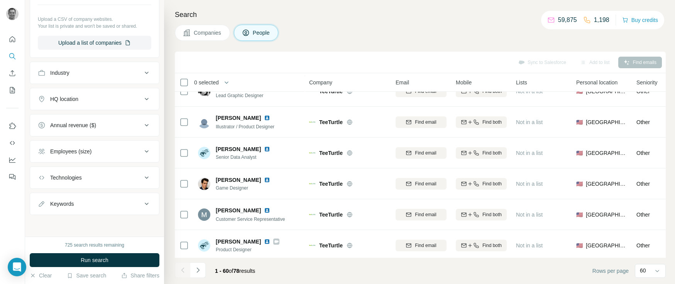
scroll to position [1686, 0]
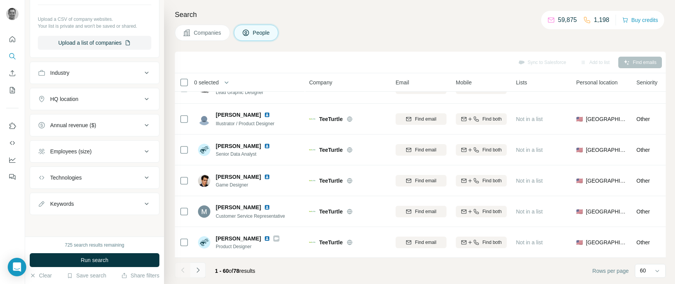
click at [199, 273] on icon "Navigate to next page" at bounding box center [198, 271] width 8 height 8
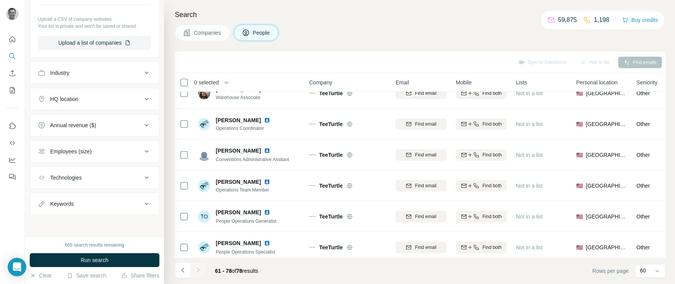
scroll to position [389, 0]
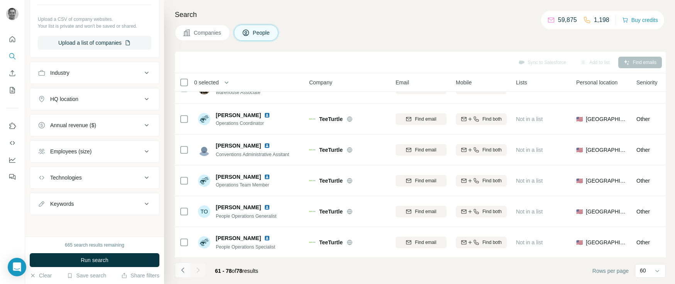
click at [179, 271] on icon "Navigate to previous page" at bounding box center [183, 271] width 8 height 8
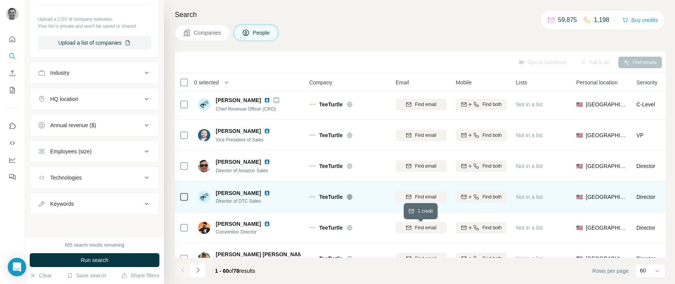
scroll to position [0, 0]
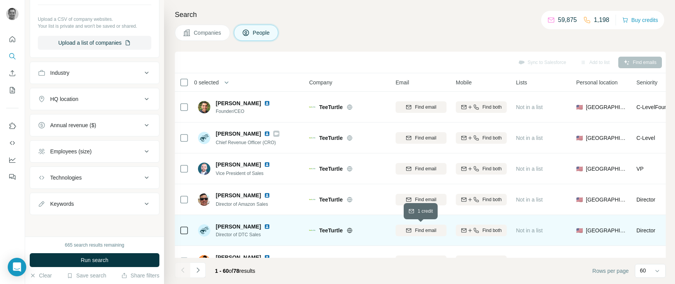
click at [429, 233] on span "Find email" at bounding box center [425, 230] width 21 height 7
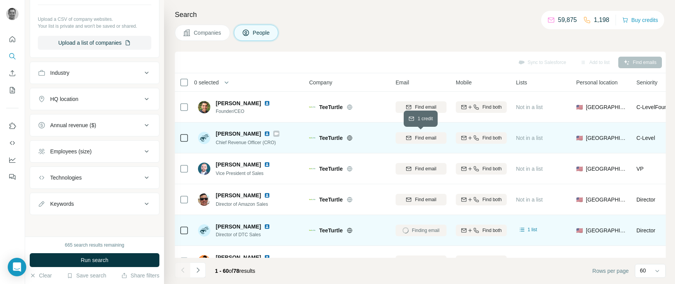
click at [415, 138] on span "Find email" at bounding box center [425, 138] width 21 height 7
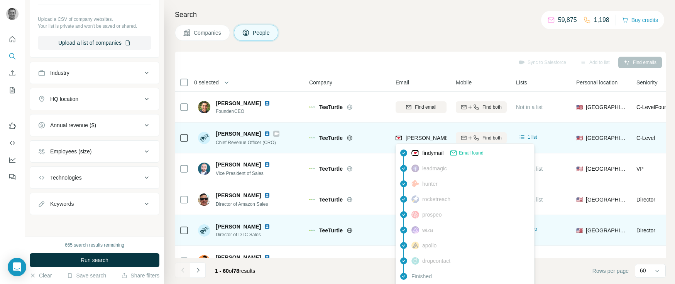
click at [426, 138] on span "[PERSON_NAME][EMAIL_ADDRESS][DOMAIN_NAME]" at bounding box center [474, 138] width 136 height 6
copy tr "[PERSON_NAME][EMAIL_ADDRESS][DOMAIN_NAME]"
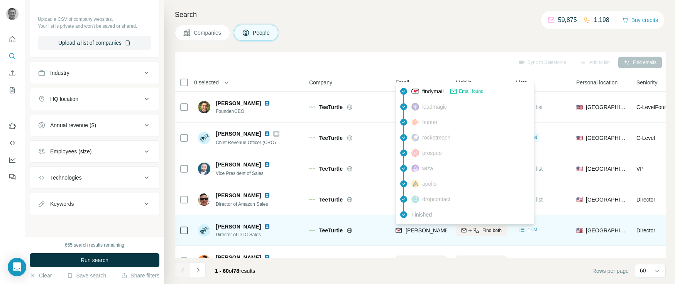
click at [420, 229] on span "[PERSON_NAME][EMAIL_ADDRESS][PERSON_NAME][DOMAIN_NAME]" at bounding box center [496, 231] width 181 height 6
copy tr "[PERSON_NAME][EMAIL_ADDRESS][PERSON_NAME][DOMAIN_NAME]"
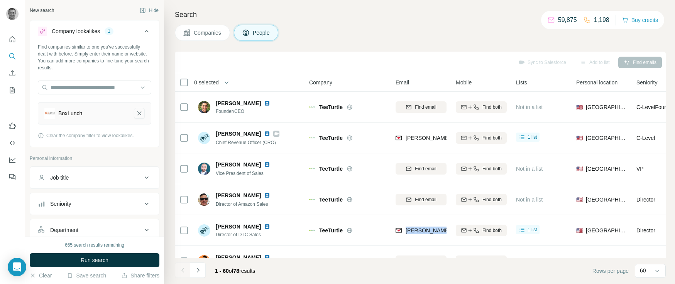
click at [137, 115] on icon "BoxLunch-remove-button" at bounding box center [139, 114] width 7 height 8
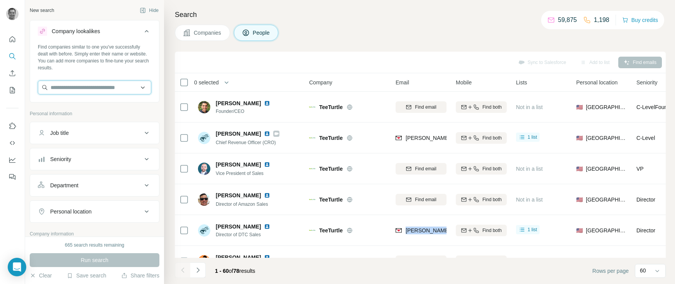
click at [110, 88] on input "text" at bounding box center [94, 88] width 113 height 14
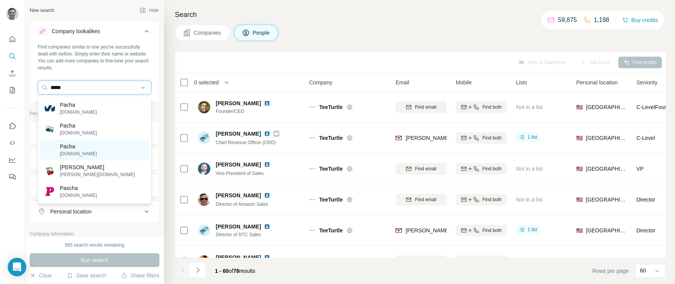
type input "*****"
click at [86, 151] on p "[DOMAIN_NAME]" at bounding box center [78, 154] width 37 height 7
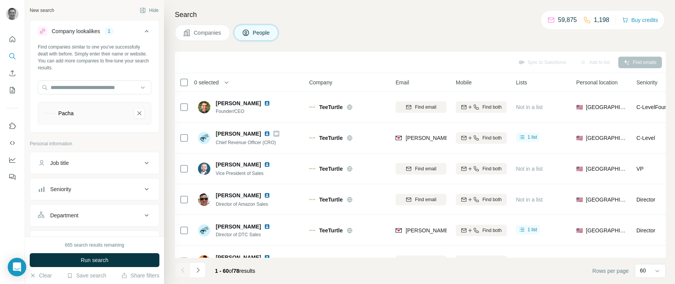
click at [199, 41] on button "Companies" at bounding box center [202, 33] width 55 height 16
click at [199, 34] on span "Companies" at bounding box center [208, 33] width 28 height 8
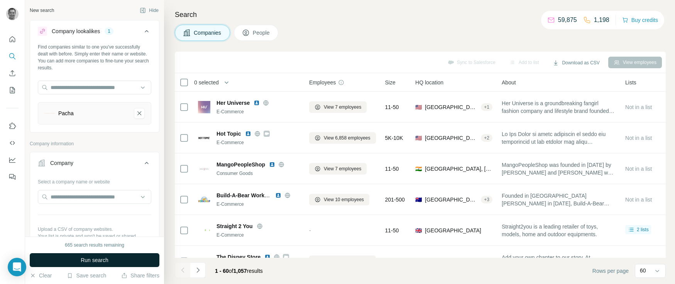
click at [92, 263] on span "Run search" at bounding box center [95, 261] width 28 height 8
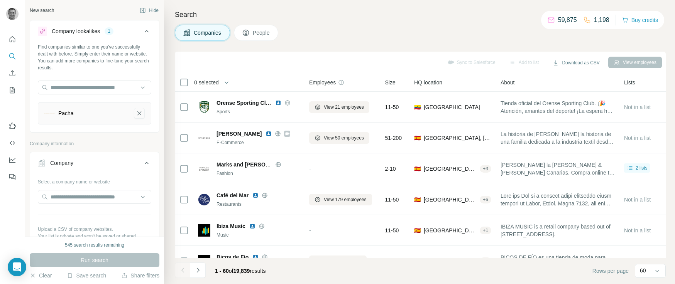
click at [141, 115] on icon "Pacha-remove-button" at bounding box center [139, 114] width 7 height 8
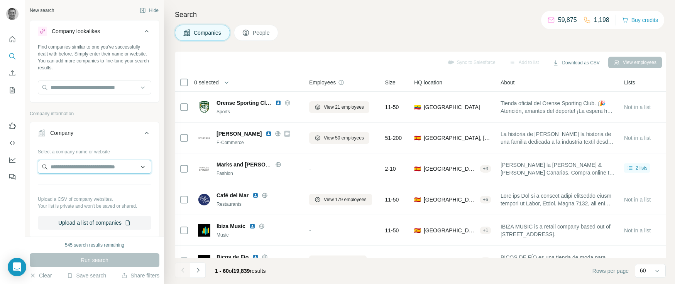
click at [94, 169] on input "text" at bounding box center [94, 167] width 113 height 14
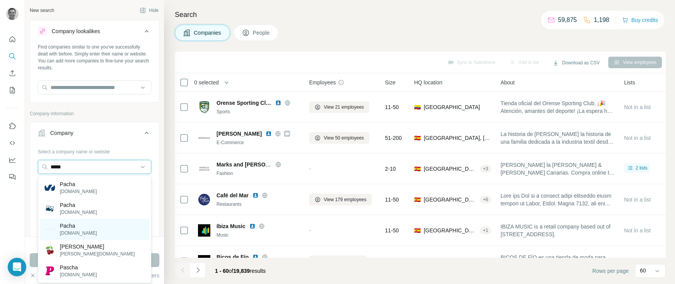
type input "*****"
click at [79, 233] on p "[DOMAIN_NAME]" at bounding box center [78, 233] width 37 height 7
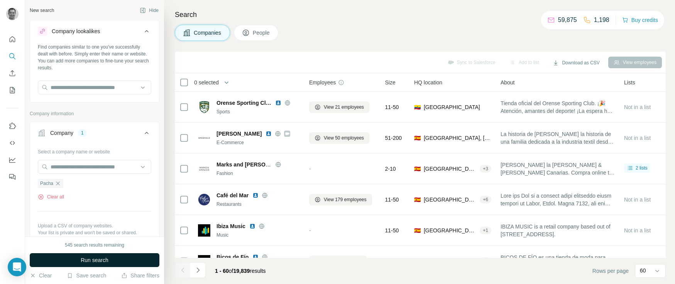
click at [91, 263] on span "Run search" at bounding box center [95, 261] width 28 height 8
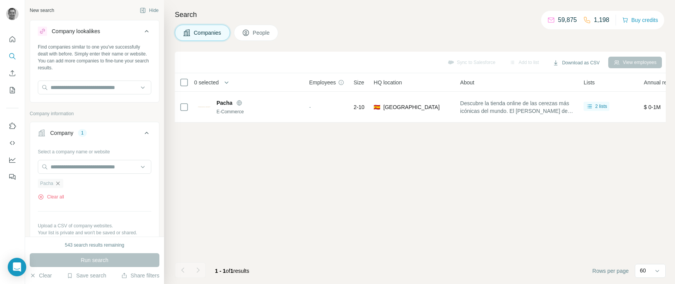
click at [59, 183] on icon "button" at bounding box center [57, 183] width 3 height 3
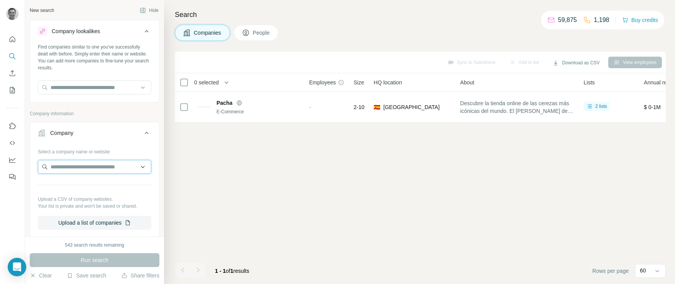
click at [61, 170] on input "text" at bounding box center [94, 167] width 113 height 14
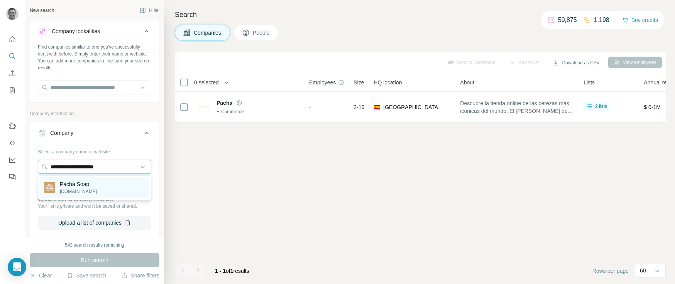
type input "**********"
click at [88, 190] on p "[DOMAIN_NAME]" at bounding box center [78, 191] width 37 height 7
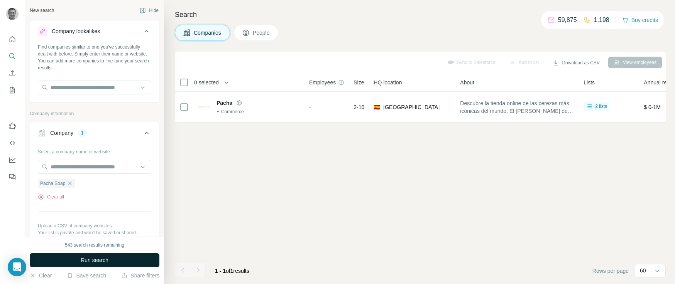
click at [102, 262] on span "Run search" at bounding box center [95, 261] width 28 height 8
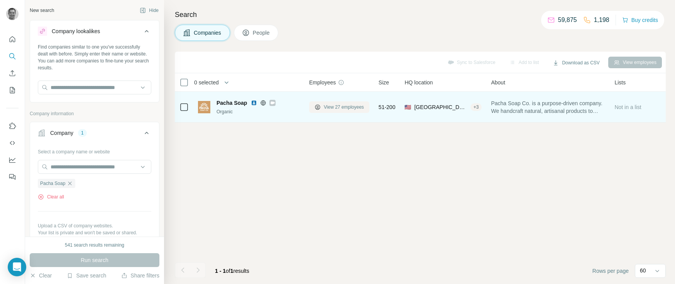
click at [341, 106] on span "View 27 employees" at bounding box center [344, 107] width 40 height 7
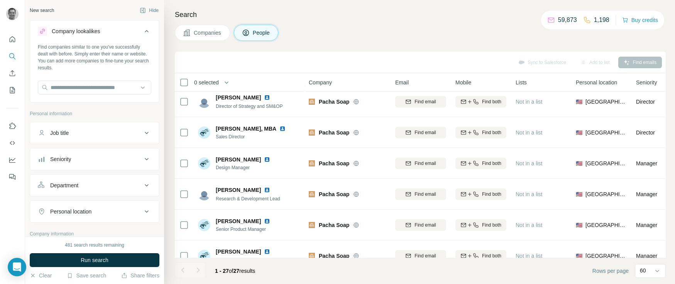
scroll to position [192, 0]
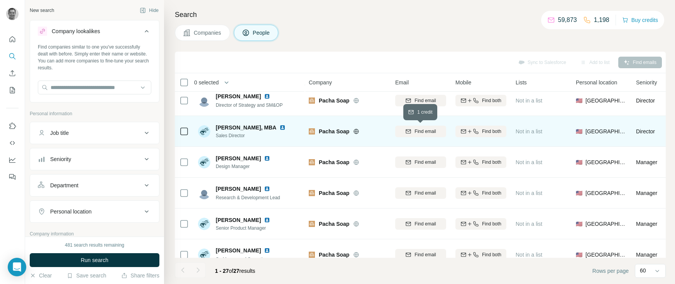
click at [415, 134] on span "Find email" at bounding box center [425, 131] width 21 height 7
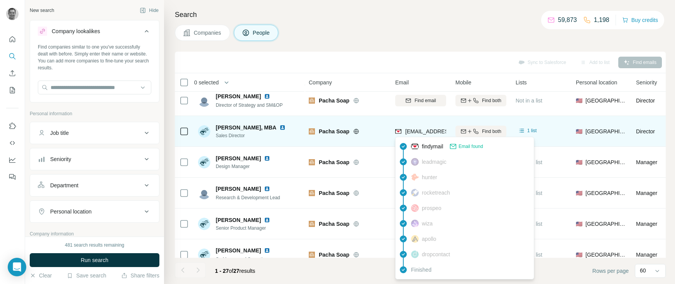
click at [431, 132] on span "[EMAIL_ADDRESS][DOMAIN_NAME]" at bounding box center [450, 132] width 91 height 6
copy tr "[EMAIL_ADDRESS][DOMAIN_NAME]"
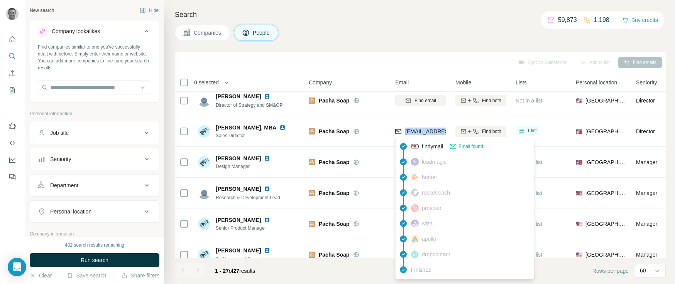
click at [146, 34] on icon at bounding box center [146, 31] width 9 height 9
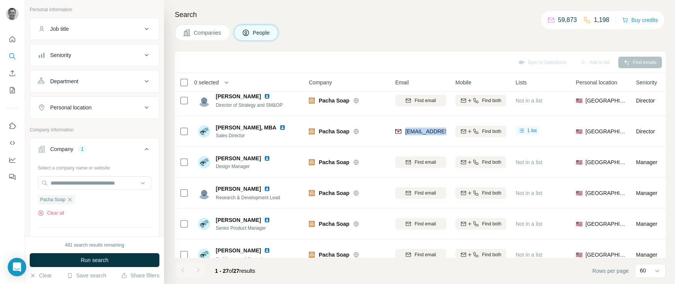
scroll to position [44, 0]
click at [71, 198] on icon "button" at bounding box center [70, 199] width 6 height 6
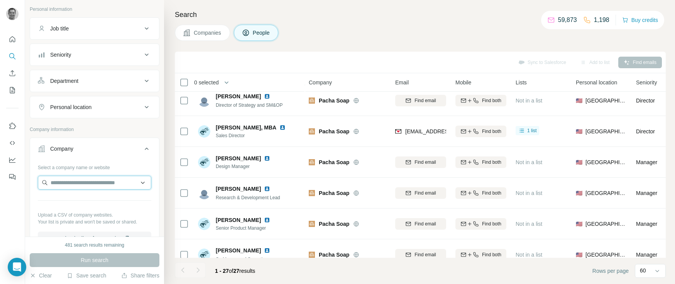
click at [73, 184] on input "text" at bounding box center [94, 183] width 113 height 14
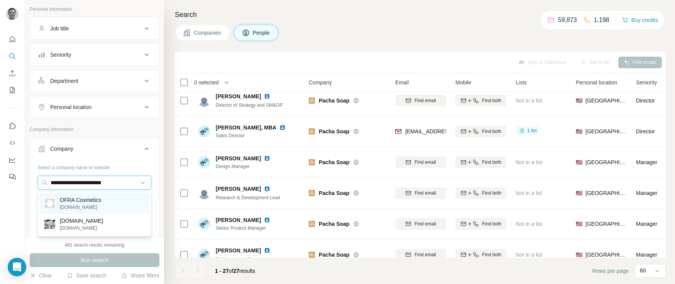
type input "**********"
click at [84, 206] on p "[DOMAIN_NAME]" at bounding box center [80, 207] width 41 height 7
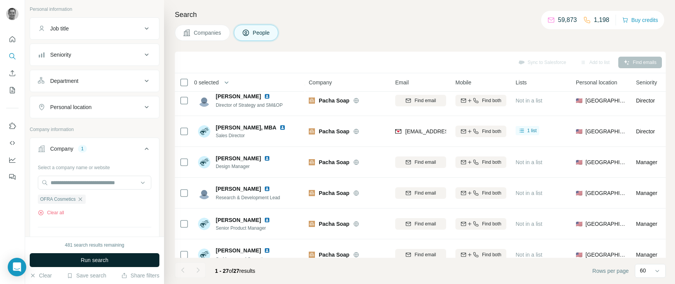
click at [101, 261] on span "Run search" at bounding box center [95, 261] width 28 height 8
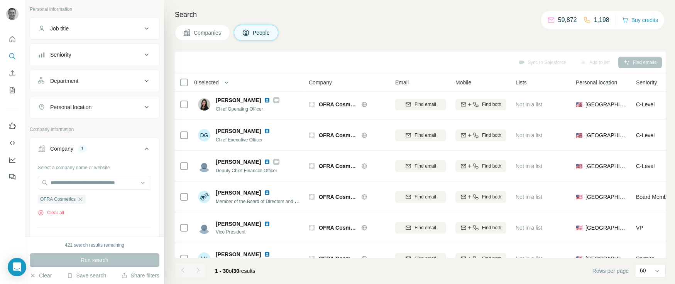
scroll to position [0, 0]
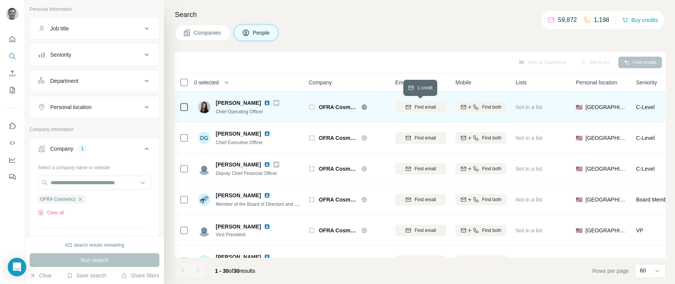
click at [417, 109] on span "Find email" at bounding box center [425, 107] width 21 height 7
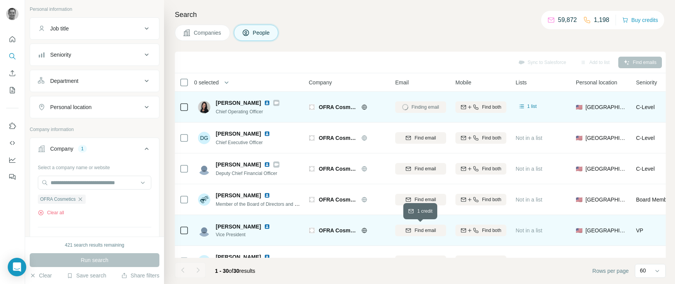
click at [430, 231] on span "Find email" at bounding box center [425, 230] width 21 height 7
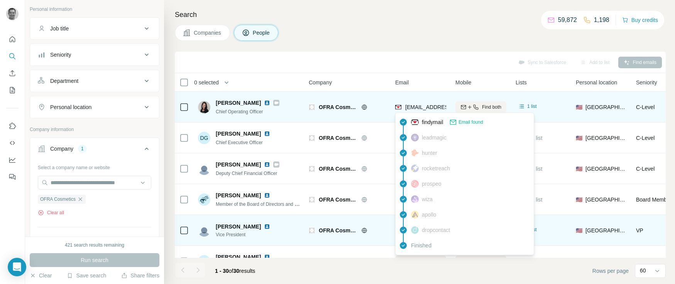
click at [429, 108] on span "[EMAIL_ADDRESS][DOMAIN_NAME]" at bounding box center [450, 107] width 91 height 6
copy tr "[EMAIL_ADDRESS][DOMAIN_NAME]"
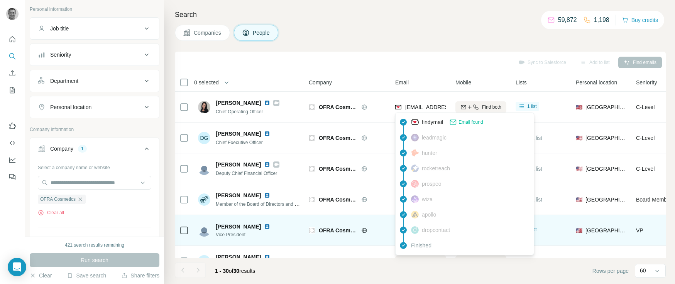
click at [325, 49] on div "Search Companies People Sync to Salesforce Add to list Find emails 0 selected P…" at bounding box center [419, 142] width 511 height 284
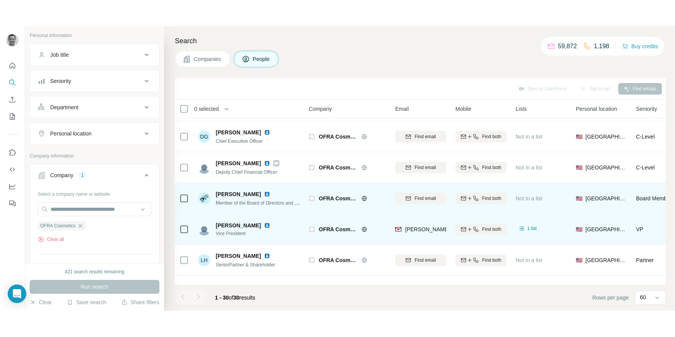
scroll to position [25, 0]
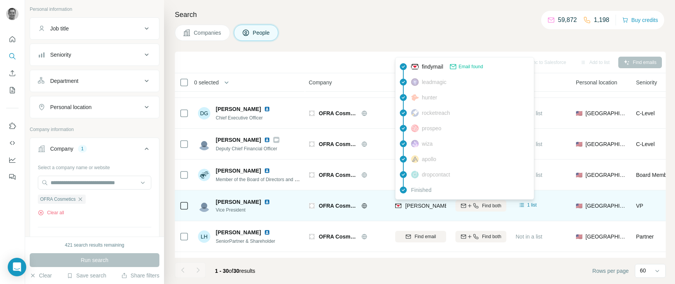
click at [425, 206] on span "[PERSON_NAME][EMAIL_ADDRESS][DOMAIN_NAME]" at bounding box center [473, 206] width 136 height 6
copy tr "[PERSON_NAME][EMAIL_ADDRESS][DOMAIN_NAME]"
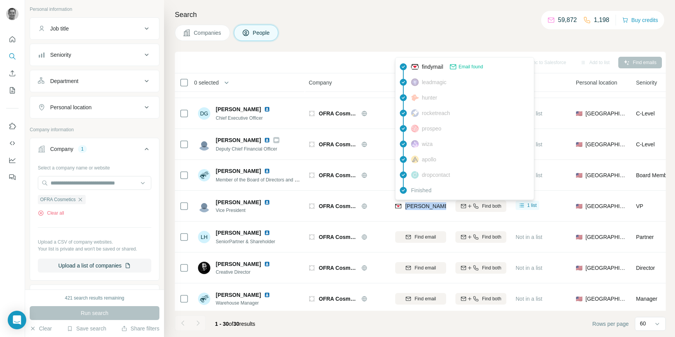
scroll to position [0, 0]
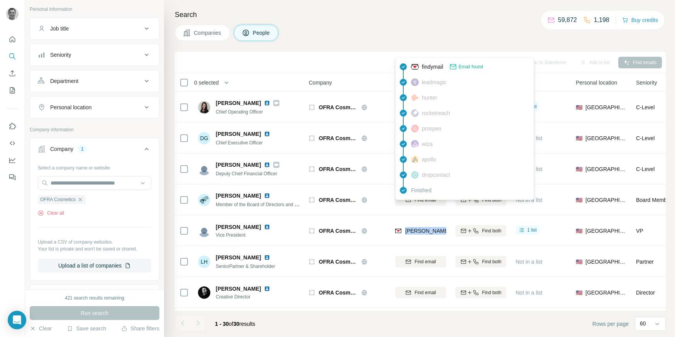
click at [213, 41] on button "Companies" at bounding box center [202, 33] width 55 height 16
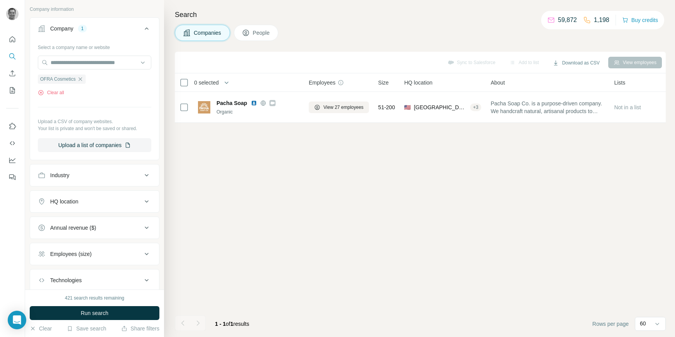
scroll to position [0, 0]
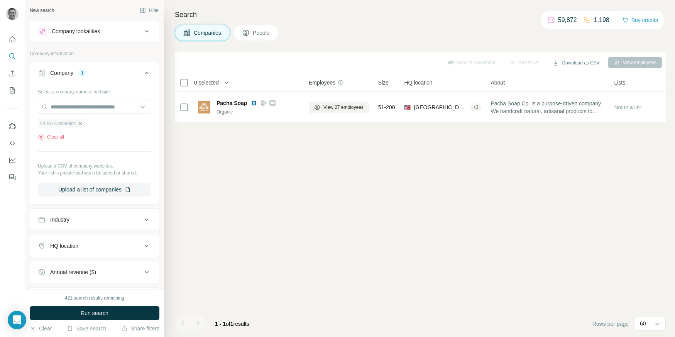
click at [82, 124] on icon "button" at bounding box center [80, 123] width 6 height 6
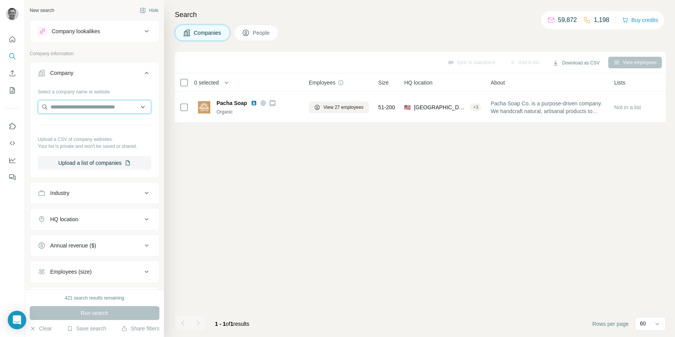
click at [105, 110] on input "text" at bounding box center [94, 107] width 113 height 14
paste input "**********"
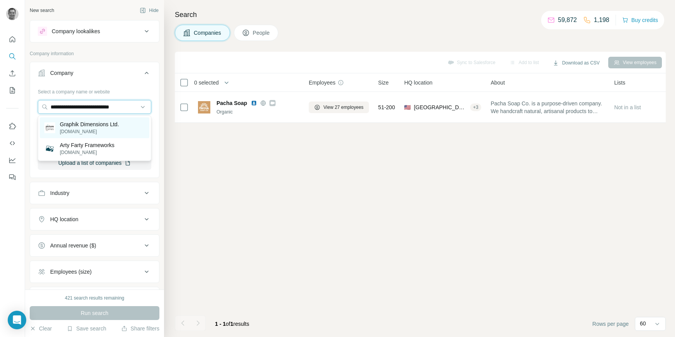
type input "**********"
click at [98, 129] on p "[DOMAIN_NAME]" at bounding box center [89, 131] width 59 height 7
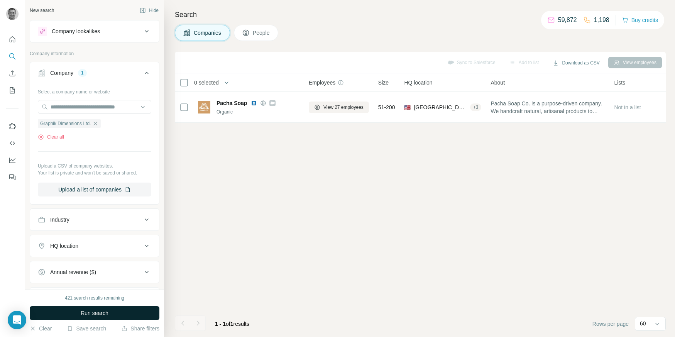
click at [91, 284] on span "Run search" at bounding box center [95, 313] width 28 height 8
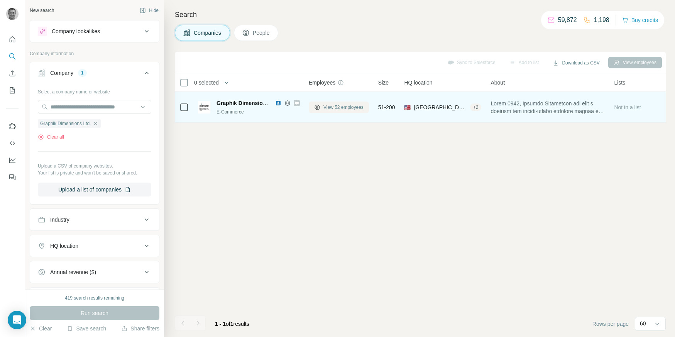
click at [353, 107] on span "View 52 employees" at bounding box center [343, 107] width 40 height 7
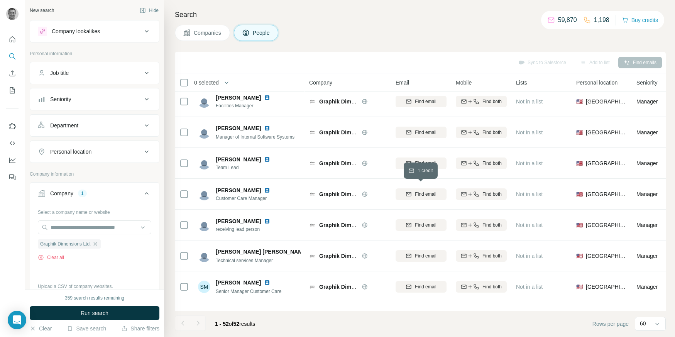
scroll to position [232, 0]
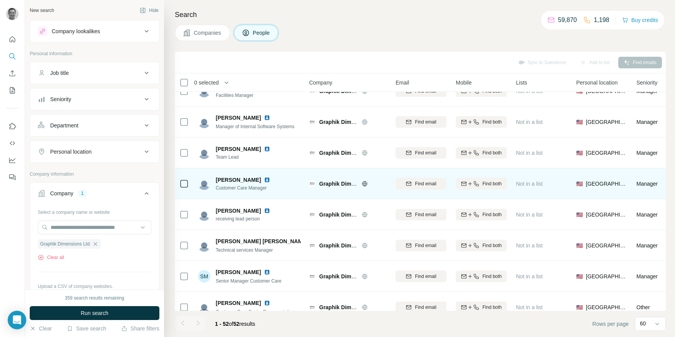
click at [366, 183] on icon at bounding box center [365, 184] width 6 height 6
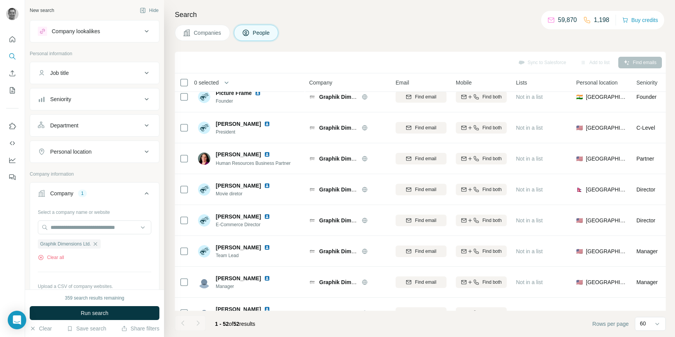
scroll to position [12, 0]
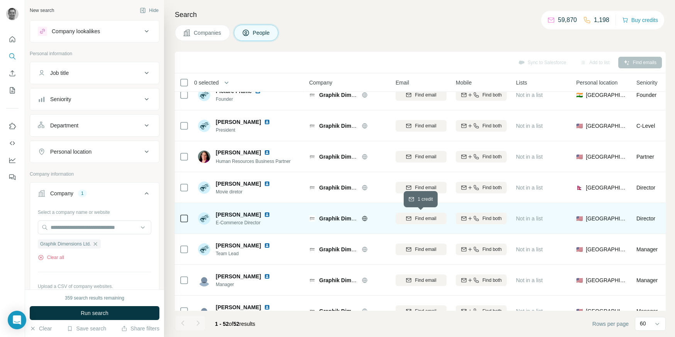
click at [428, 221] on span "Find email" at bounding box center [425, 218] width 21 height 7
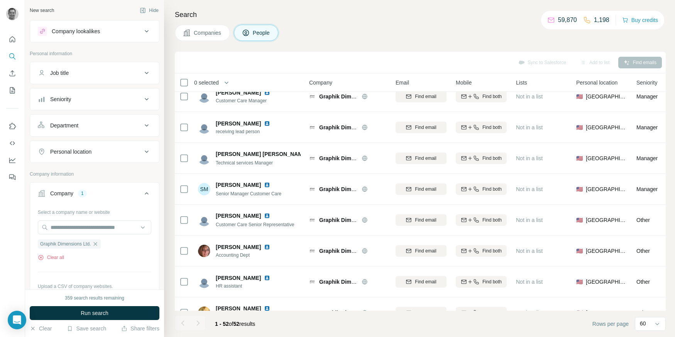
scroll to position [0, 0]
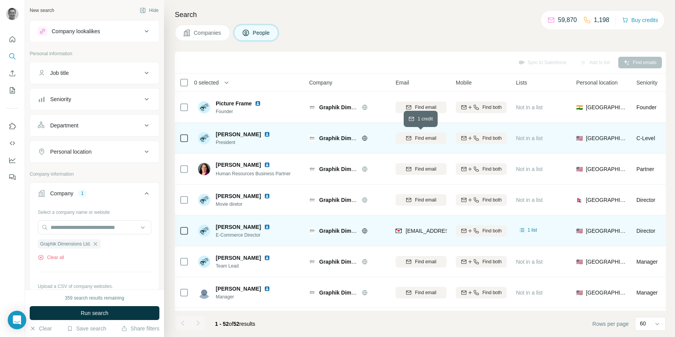
click at [420, 141] on span "Find email" at bounding box center [425, 138] width 21 height 7
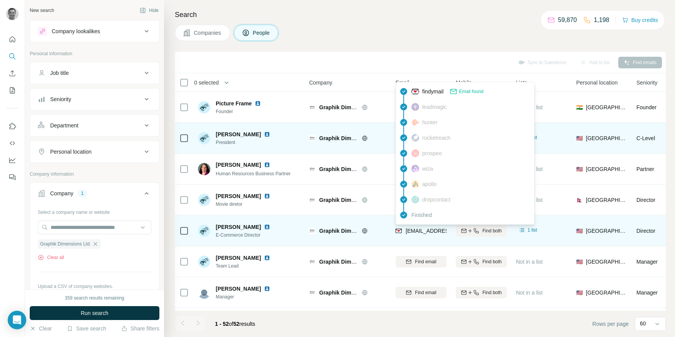
click at [426, 231] on span "dedden@graphikdimensions.com" at bounding box center [451, 231] width 91 height 6
copy tr "dedden@graphikdimensions.com"
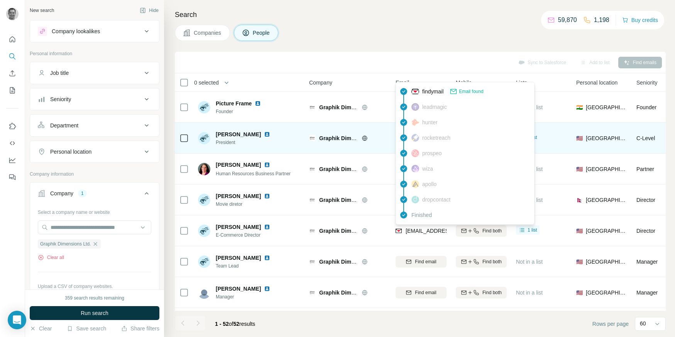
click at [367, 33] on div "Companies People" at bounding box center [420, 33] width 491 height 16
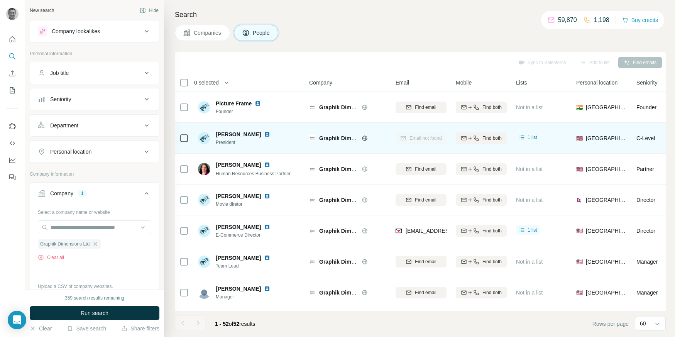
click at [203, 37] on button "Companies" at bounding box center [202, 33] width 55 height 16
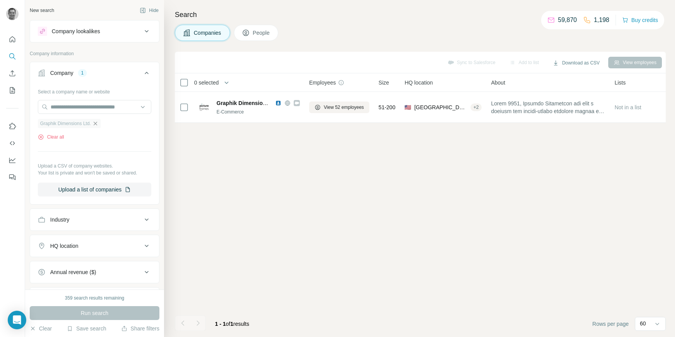
click at [96, 124] on icon "button" at bounding box center [95, 123] width 6 height 6
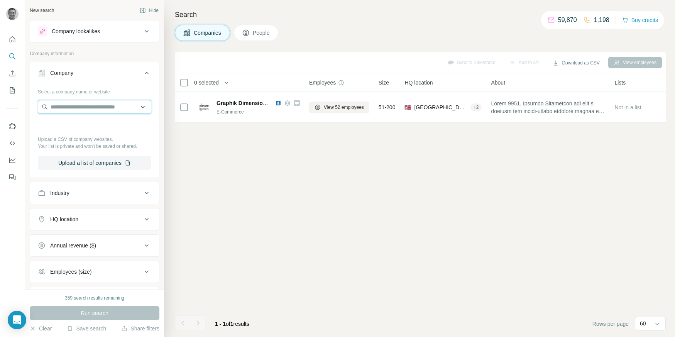
click at [92, 108] on input "text" at bounding box center [94, 107] width 113 height 14
paste input "**********"
type input "**********"
click at [83, 123] on p "Michael Stars" at bounding box center [82, 124] width 44 height 8
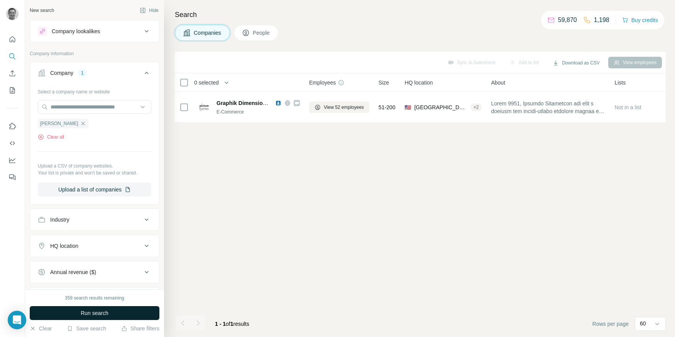
click at [90, 313] on span "Run search" at bounding box center [95, 313] width 28 height 8
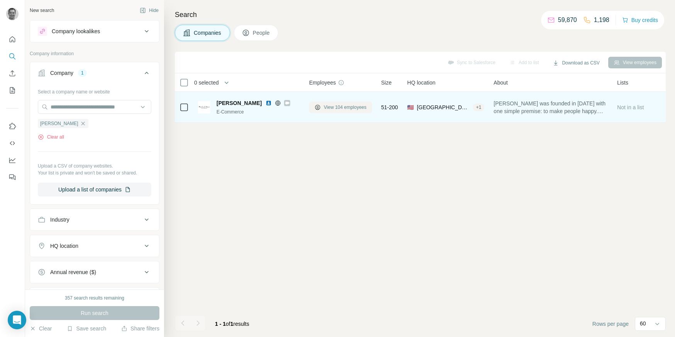
click at [336, 110] on span "View 104 employees" at bounding box center [345, 107] width 43 height 7
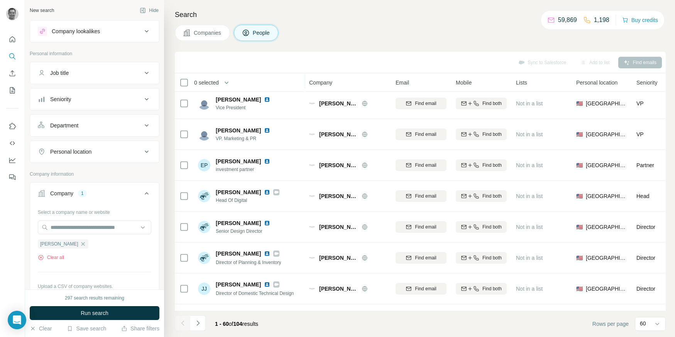
scroll to position [129, 0]
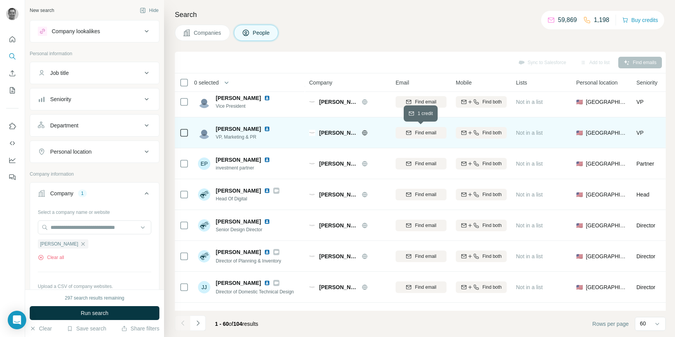
click at [415, 132] on span "Find email" at bounding box center [425, 132] width 21 height 7
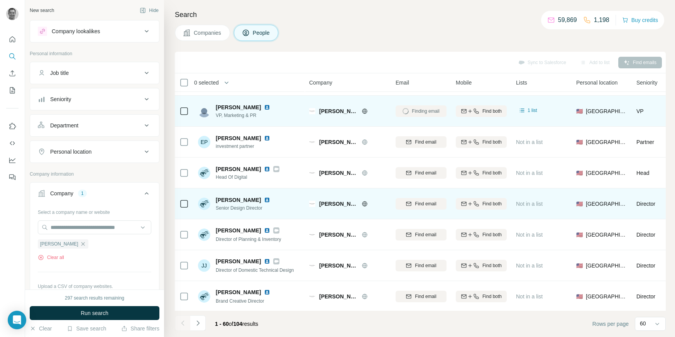
scroll to position [154, 0]
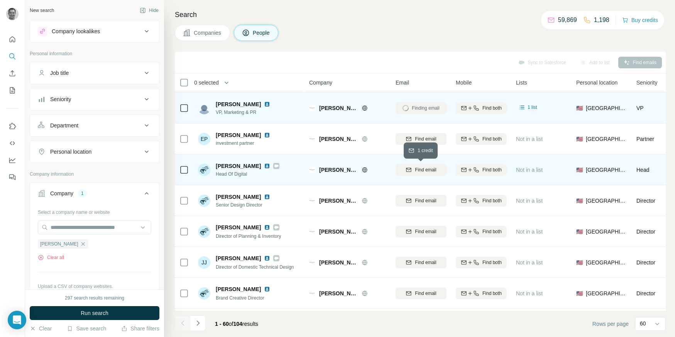
click at [422, 170] on span "Find email" at bounding box center [425, 169] width 21 height 7
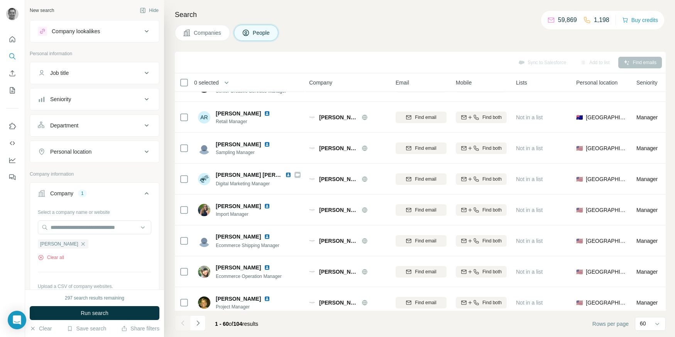
scroll to position [732, 0]
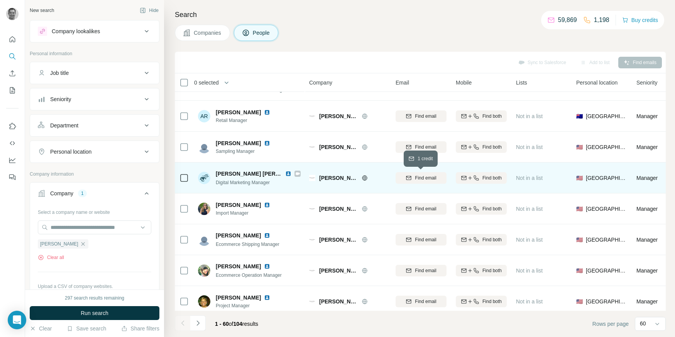
click at [431, 179] on span "Find email" at bounding box center [425, 177] width 21 height 7
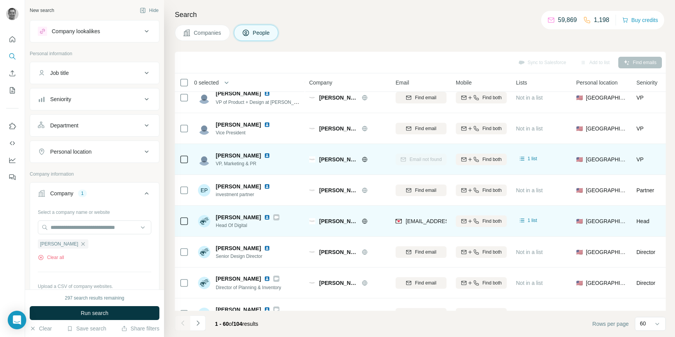
scroll to position [103, 0]
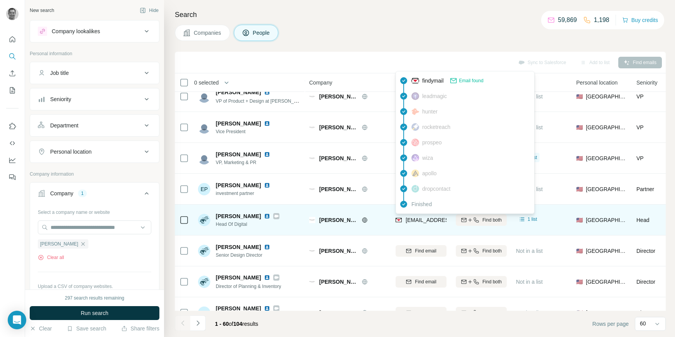
click at [422, 219] on span "ssmith@michaelstars.com" at bounding box center [451, 220] width 91 height 6
copy tr "ssmith@michaelstars.com"
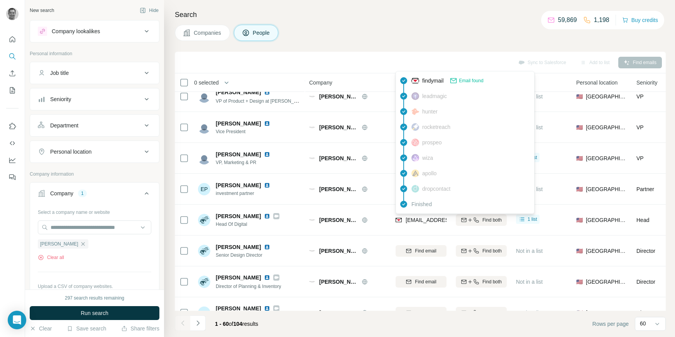
click at [459, 29] on div "Companies People" at bounding box center [420, 33] width 491 height 16
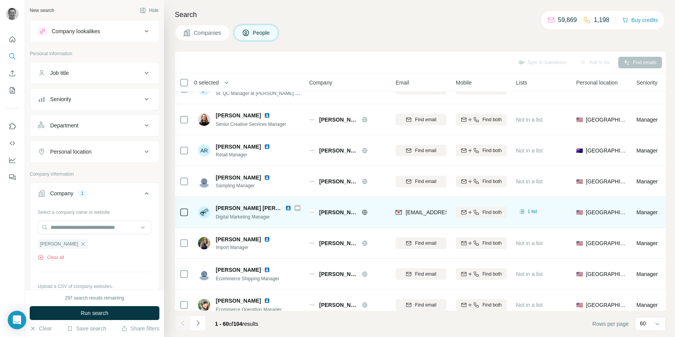
scroll to position [705, 0]
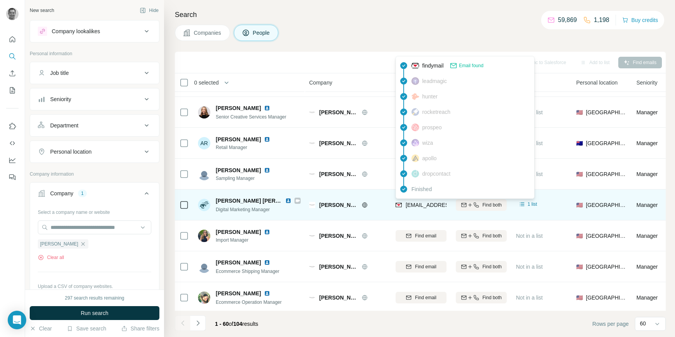
click at [426, 205] on span "barreola@michaelstars.com" at bounding box center [451, 205] width 91 height 6
copy tr "barreola@michaelstars.com"
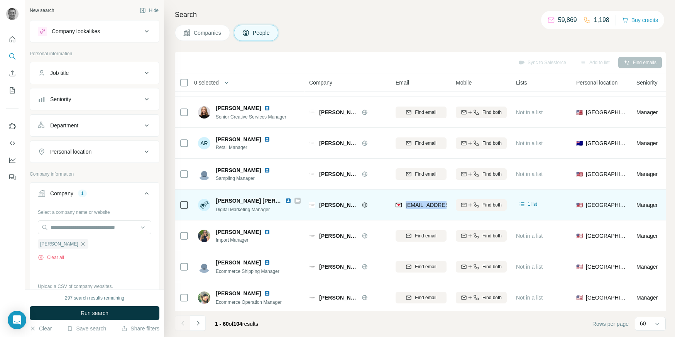
click at [285, 201] on img at bounding box center [288, 201] width 6 height 6
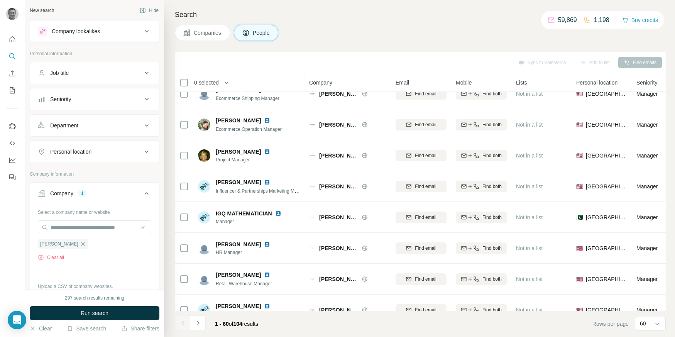
scroll to position [882, 0]
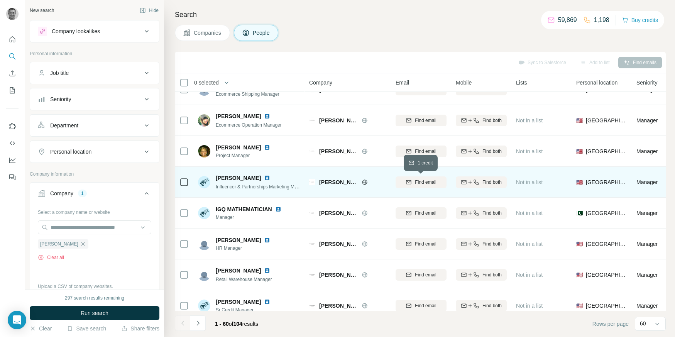
click at [432, 182] on span "Find email" at bounding box center [425, 182] width 21 height 7
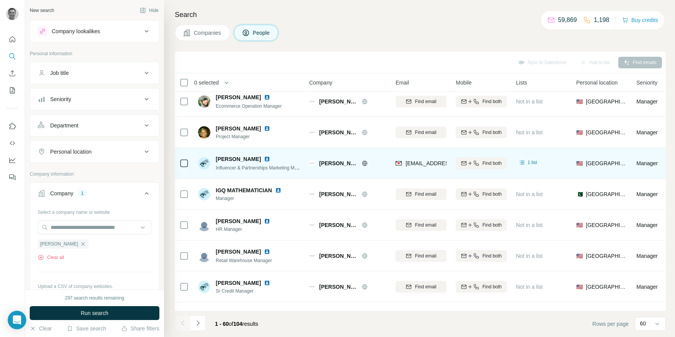
scroll to position [897, 0]
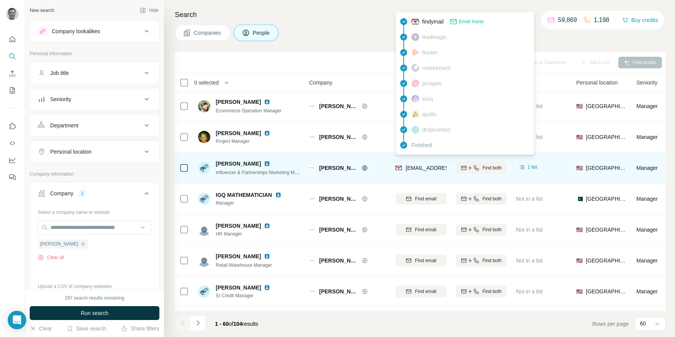
click at [426, 167] on span "hfrey@michaelstars.com" at bounding box center [451, 168] width 91 height 6
copy tr "hfrey@michaelstars.com"
